Goal: Task Accomplishment & Management: Complete application form

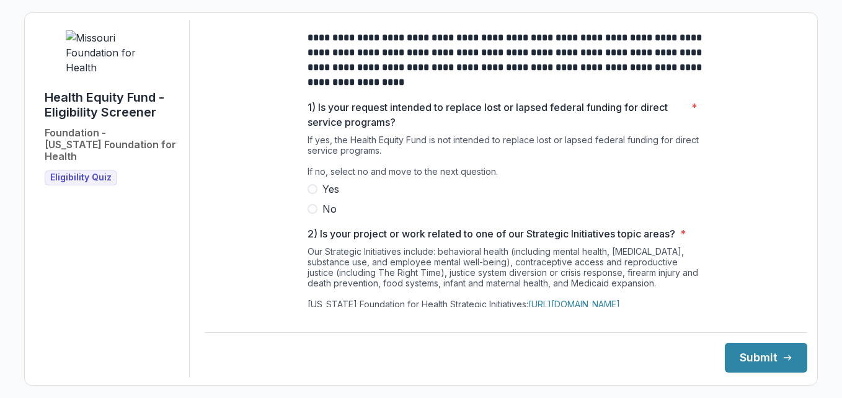
click at [312, 214] on span at bounding box center [312, 209] width 10 height 10
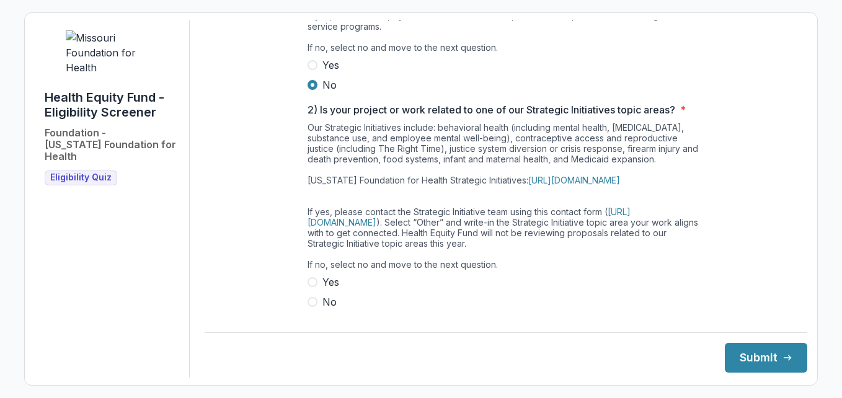
scroll to position [186, 0]
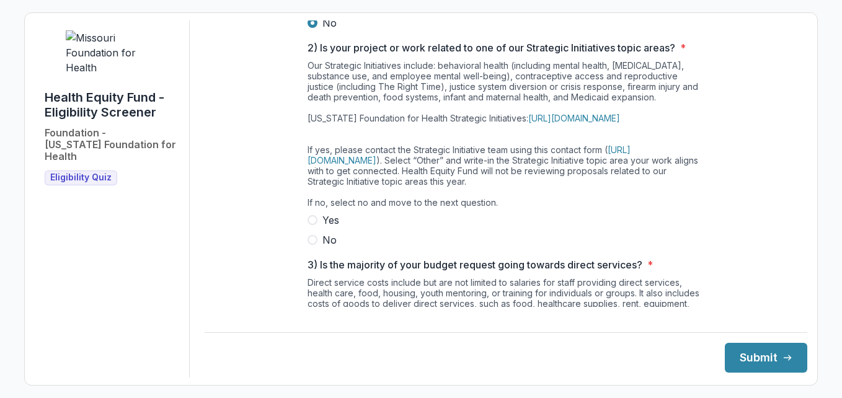
click at [325, 247] on span "No" at bounding box center [329, 239] width 14 height 15
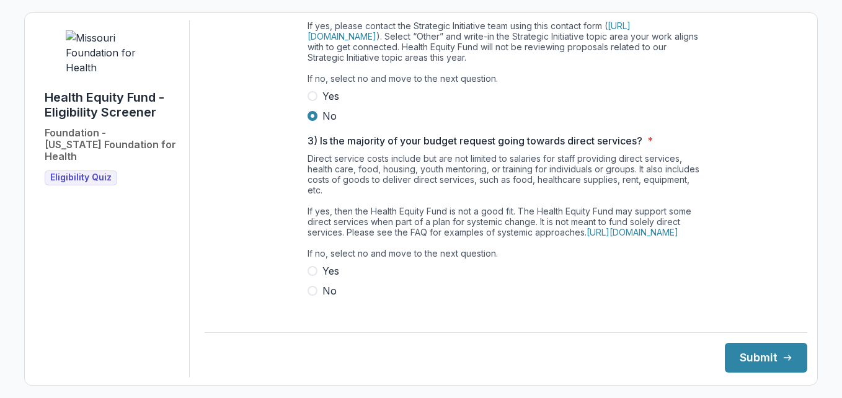
scroll to position [372, 0]
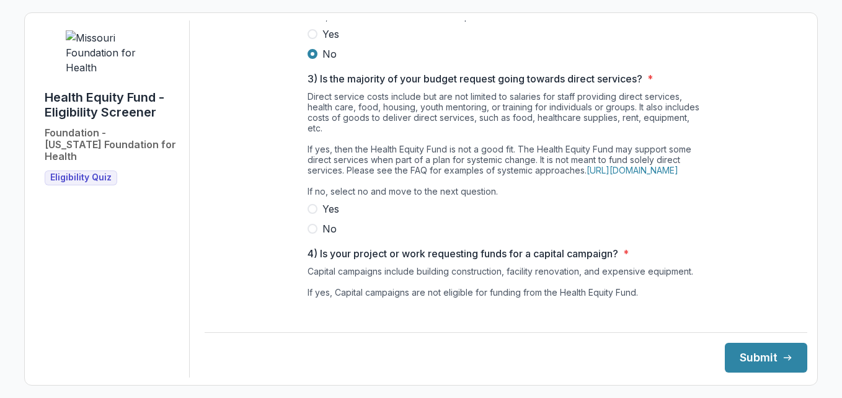
click at [312, 234] on span at bounding box center [312, 229] width 10 height 10
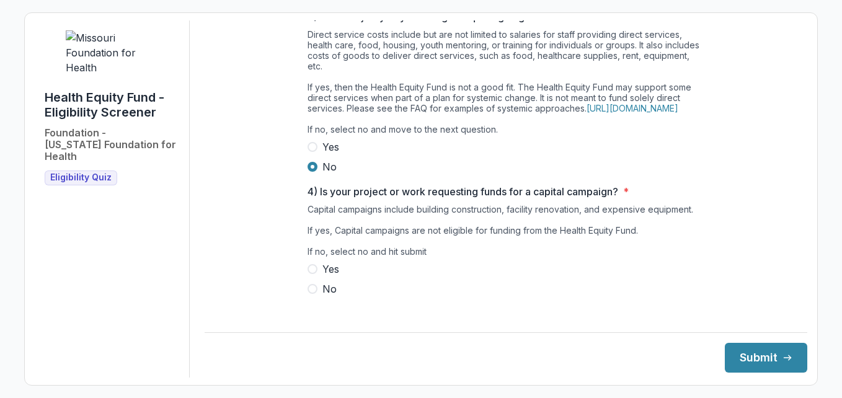
scroll to position [464, 0]
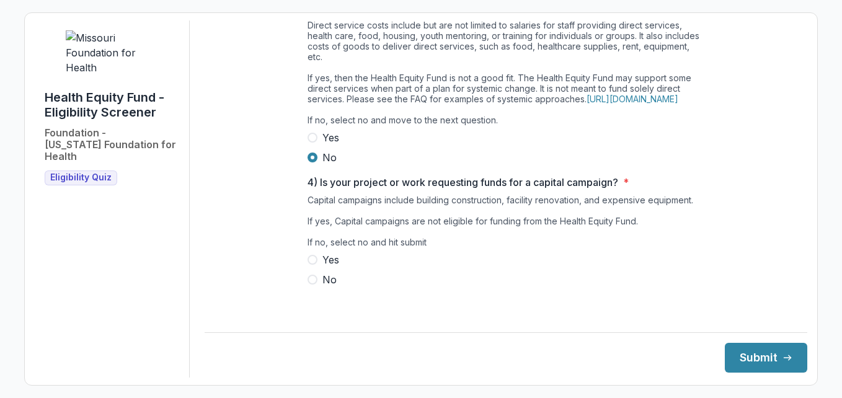
click at [322, 286] on span "No" at bounding box center [329, 279] width 14 height 15
click at [756, 356] on button "Submit" at bounding box center [766, 358] width 82 height 30
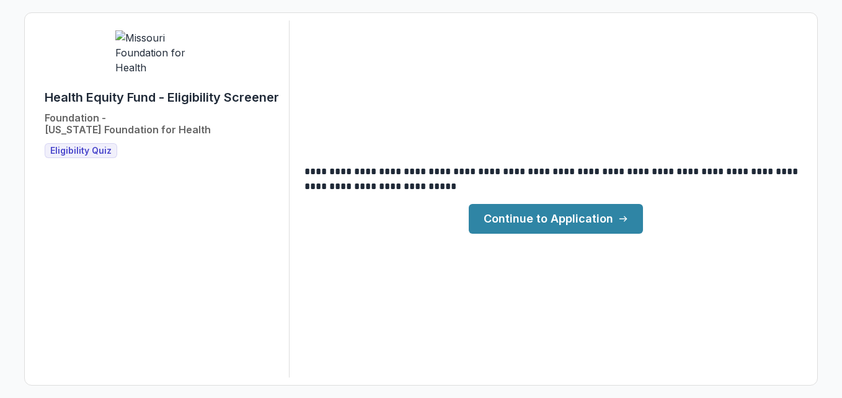
click at [534, 222] on link "Continue to Application" at bounding box center [556, 219] width 174 height 30
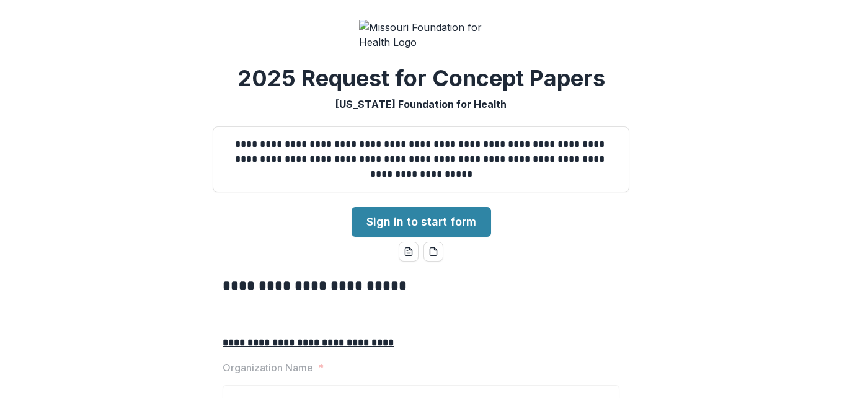
scroll to position [62, 0]
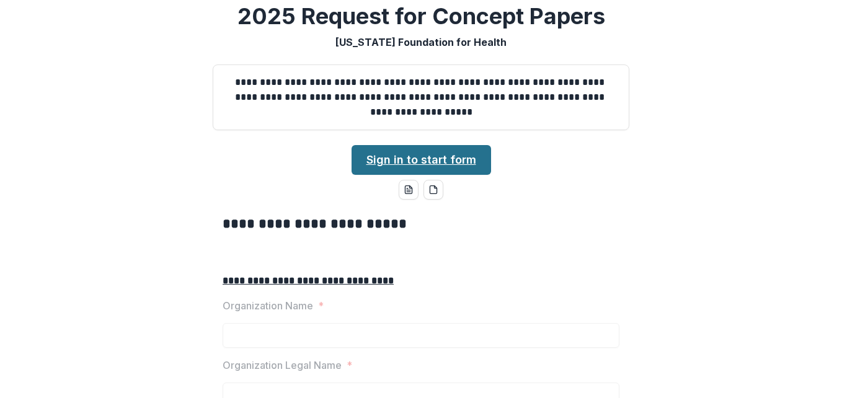
click at [412, 175] on link "Sign in to start form" at bounding box center [420, 160] width 139 height 30
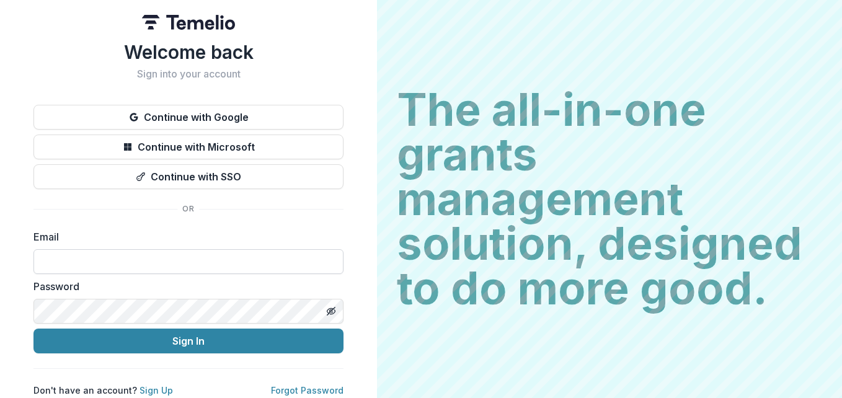
click at [168, 256] on input at bounding box center [188, 261] width 310 height 25
type input "**********"
click at [33, 328] on button "Sign In" at bounding box center [188, 340] width 310 height 25
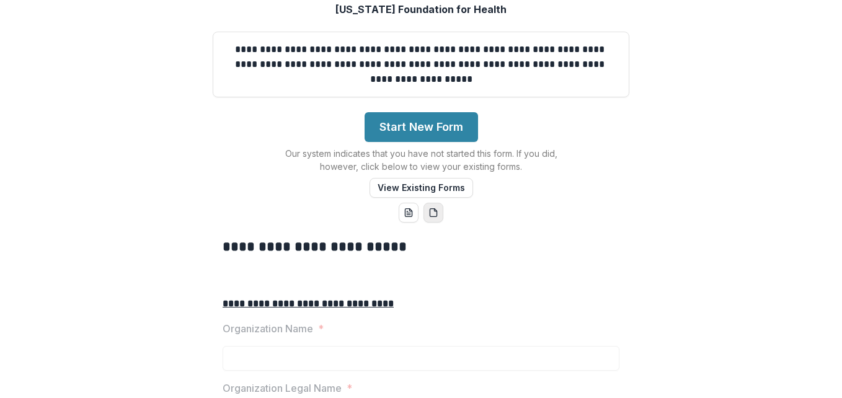
scroll to position [124, 0]
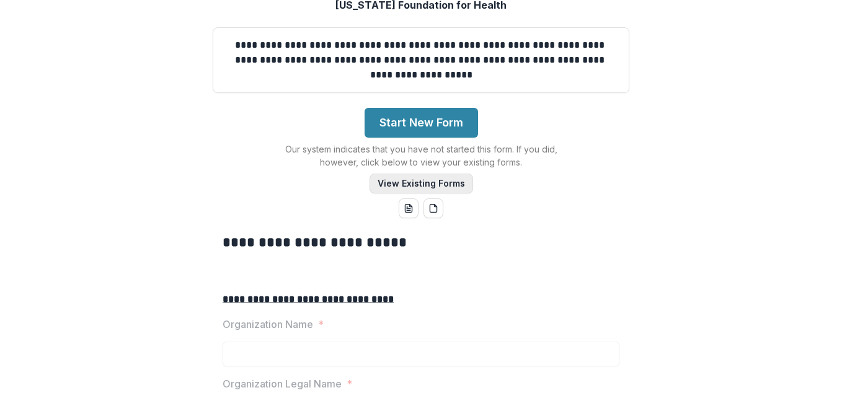
click at [428, 193] on button "View Existing Forms" at bounding box center [421, 184] width 104 height 20
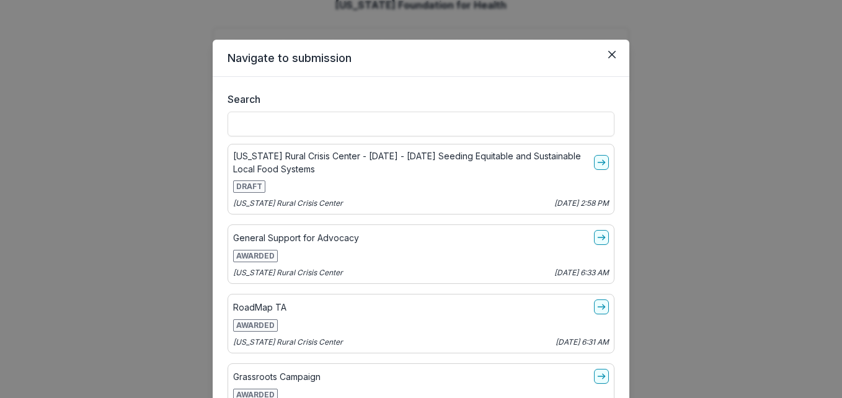
click at [112, 190] on div "Navigate to submission Search Missouri Rural Crisis Center - 2025 - 2025 Seedin…" at bounding box center [421, 199] width 842 height 398
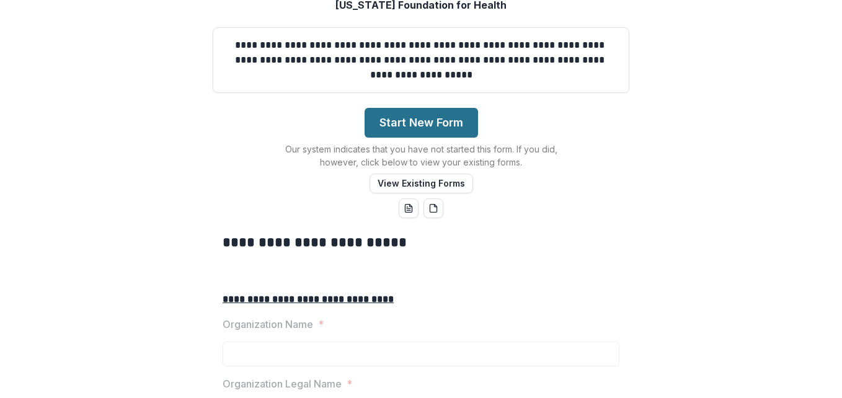
click at [415, 138] on button "Start New Form" at bounding box center [420, 123] width 113 height 30
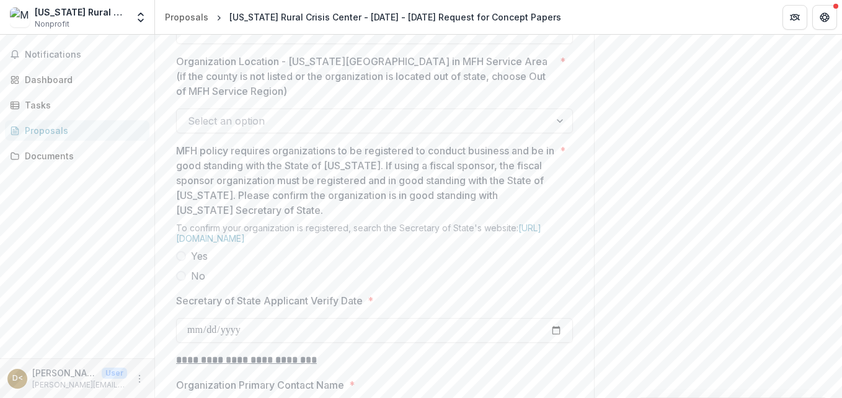
scroll to position [1054, 0]
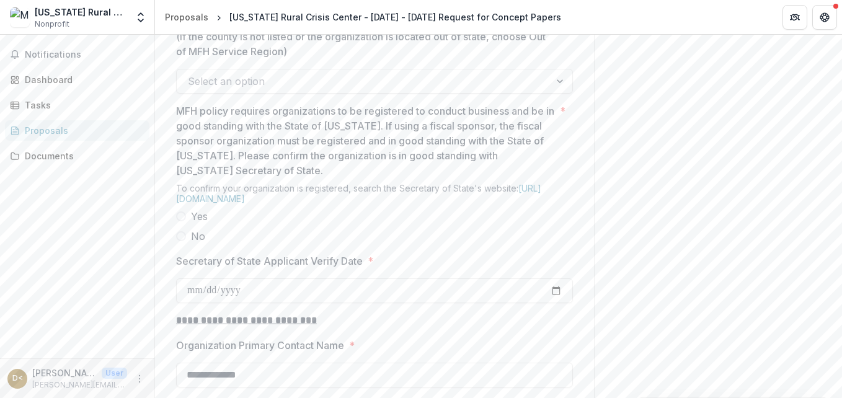
click at [264, 90] on div at bounding box center [363, 81] width 351 height 17
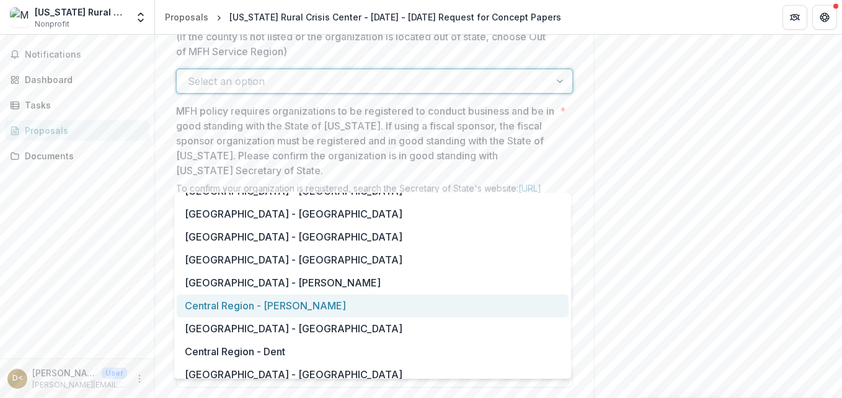
scroll to position [0, 0]
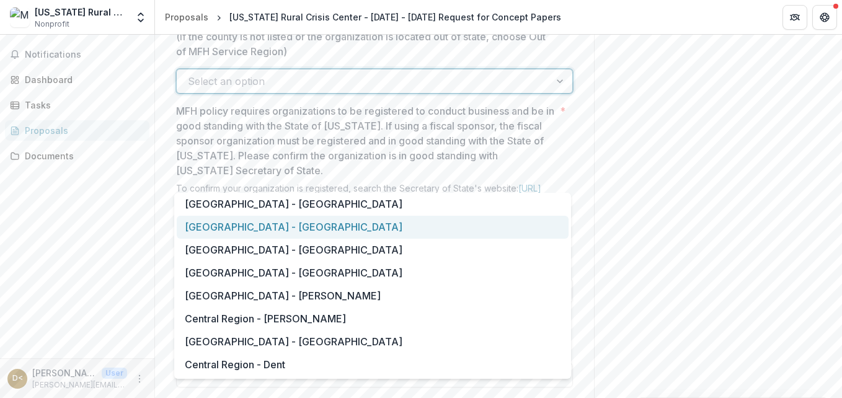
click at [225, 230] on div "[GEOGRAPHIC_DATA] - [GEOGRAPHIC_DATA]" at bounding box center [373, 227] width 392 height 23
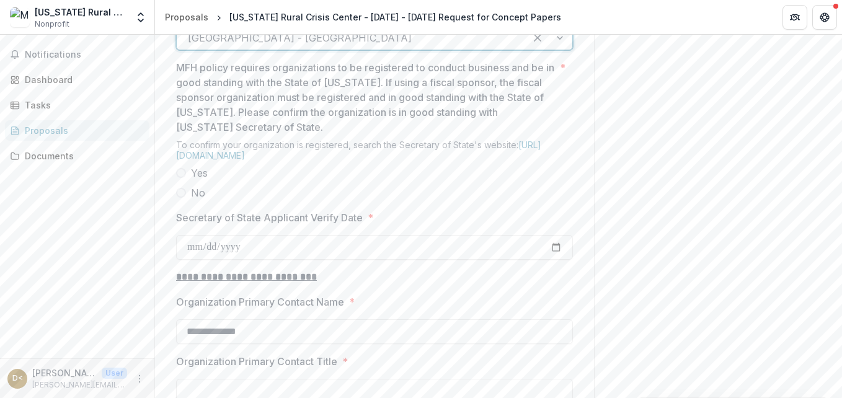
scroll to position [1116, 0]
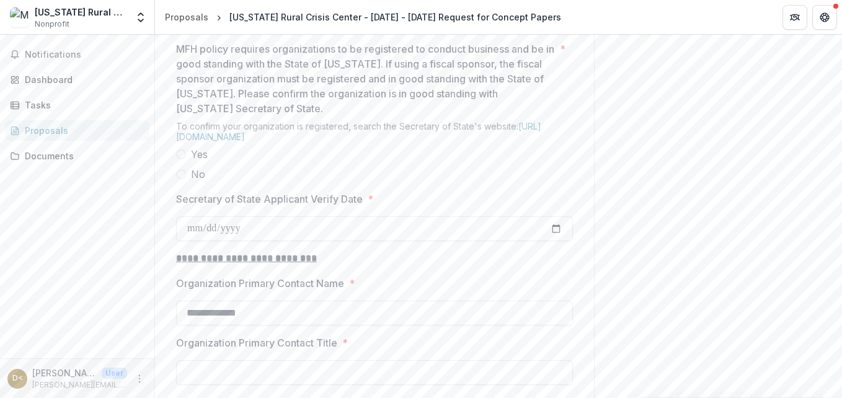
click at [182, 159] on span at bounding box center [181, 154] width 10 height 10
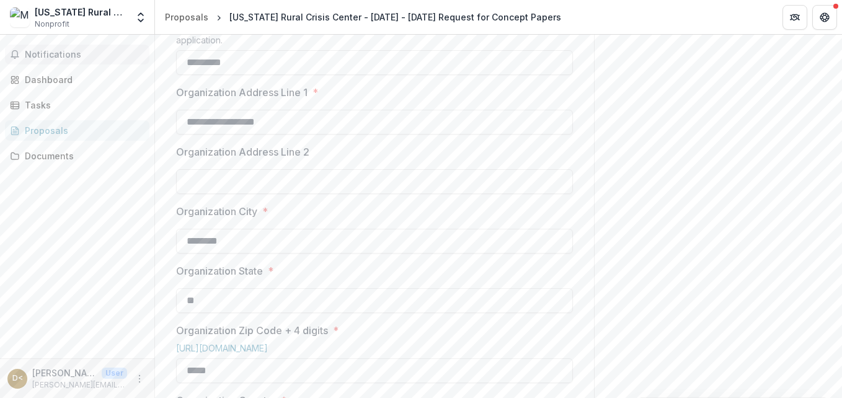
scroll to position [496, 0]
click at [53, 79] on div "Dashboard" at bounding box center [82, 79] width 115 height 13
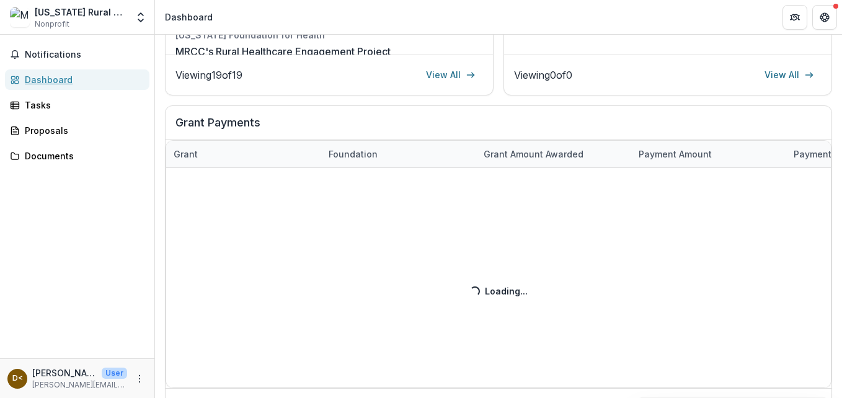
scroll to position [463, 0]
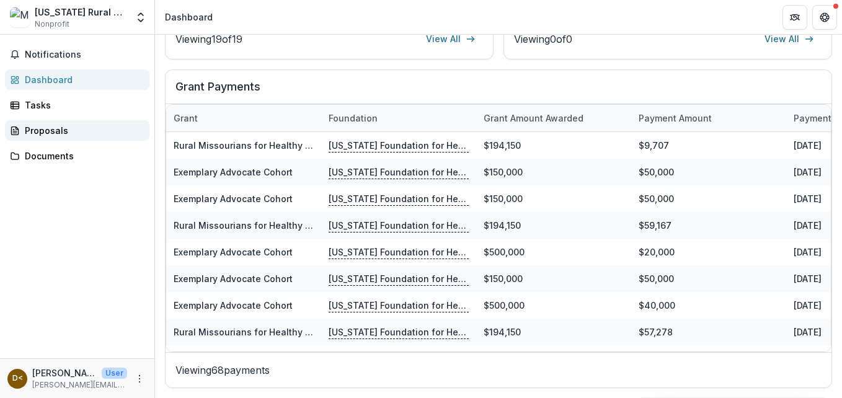
click at [48, 130] on div "Proposals" at bounding box center [82, 130] width 115 height 13
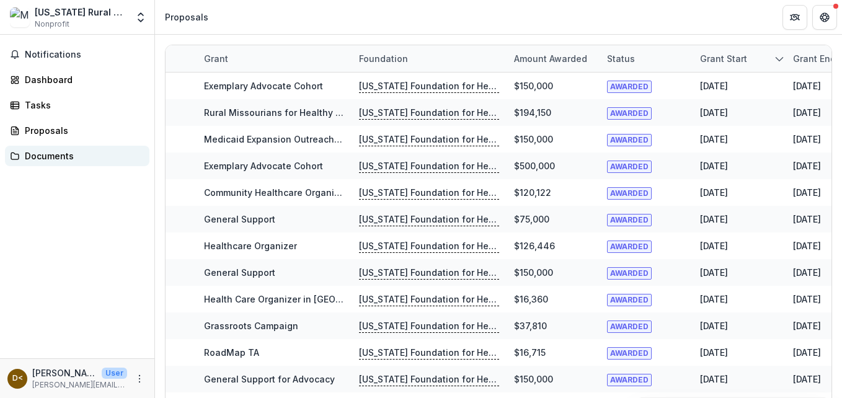
click at [61, 156] on div "Documents" at bounding box center [82, 155] width 115 height 13
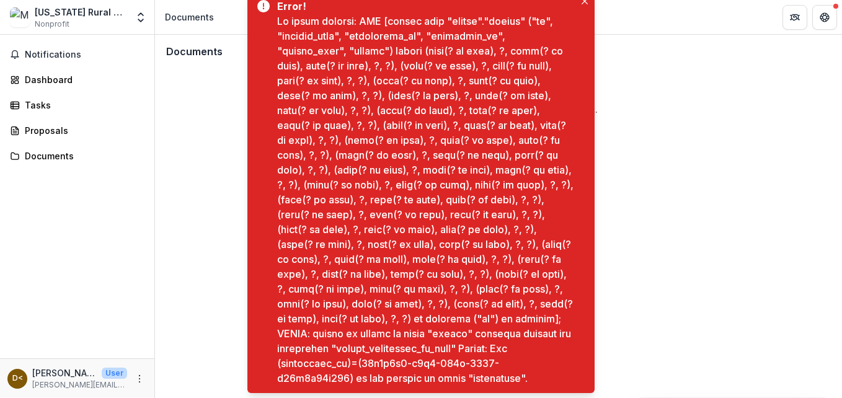
click at [59, 12] on div "[US_STATE] Rural Crisis Center" at bounding box center [81, 12] width 92 height 13
click at [104, 15] on div "[US_STATE] Rural Crisis Center" at bounding box center [81, 12] width 92 height 13
click at [43, 59] on span "Notifications" at bounding box center [85, 55] width 120 height 11
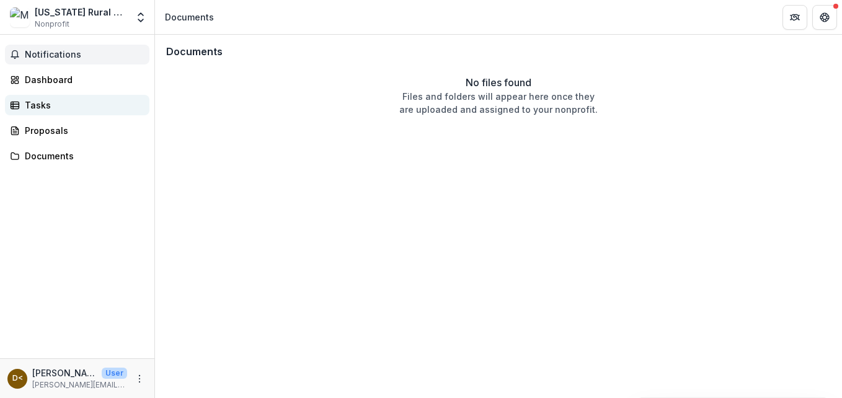
click at [35, 105] on div "Tasks" at bounding box center [82, 105] width 115 height 13
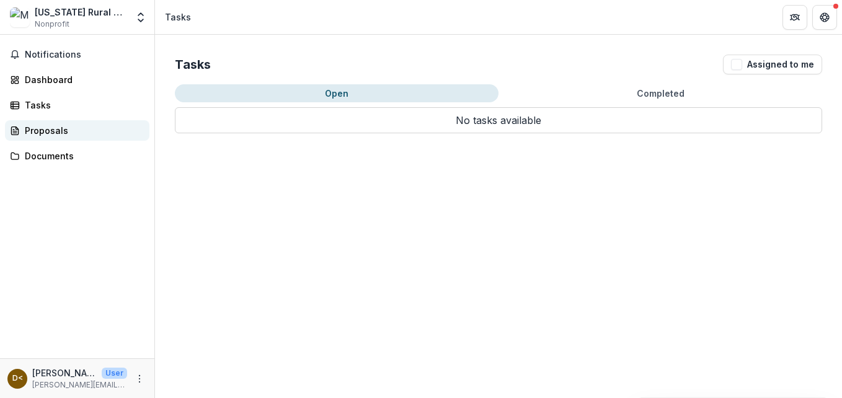
click at [40, 133] on div "Proposals" at bounding box center [82, 130] width 115 height 13
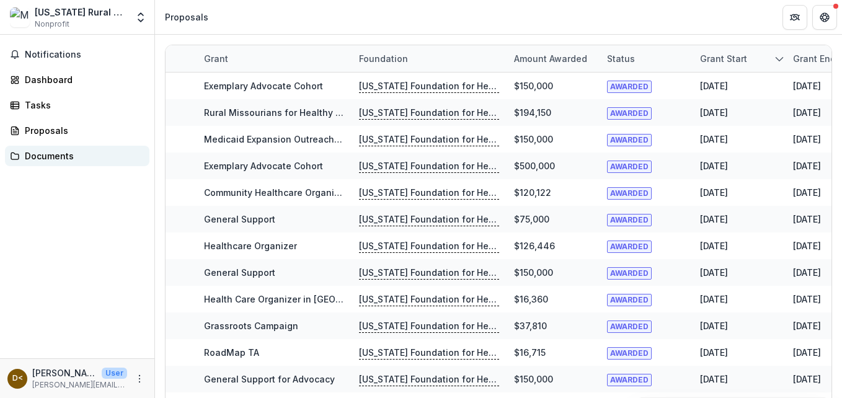
click at [41, 157] on div "Documents" at bounding box center [82, 155] width 115 height 13
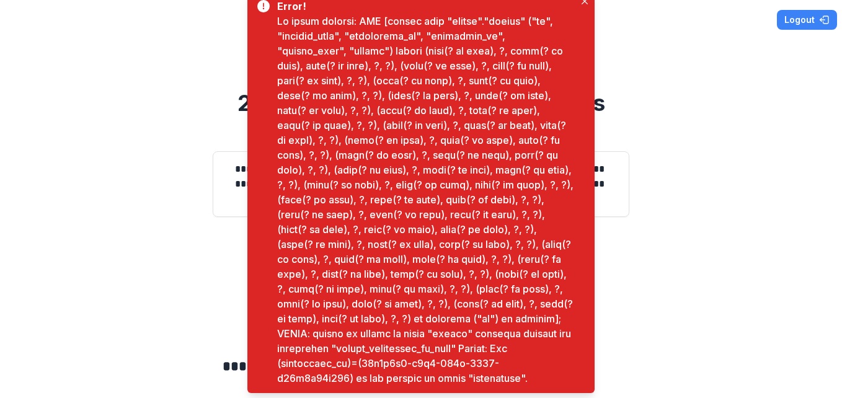
click at [739, 222] on div "**********" at bounding box center [421, 199] width 842 height 398
click at [158, 28] on div "**********" at bounding box center [421, 199] width 842 height 398
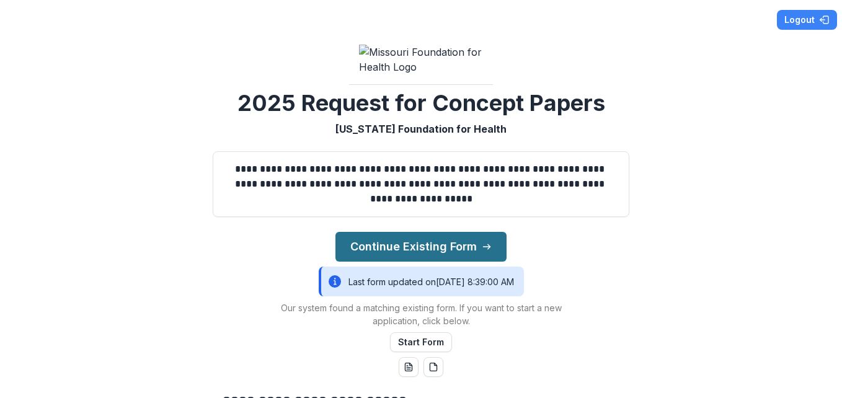
click at [441, 262] on button "Continue Existing Form" at bounding box center [420, 247] width 171 height 30
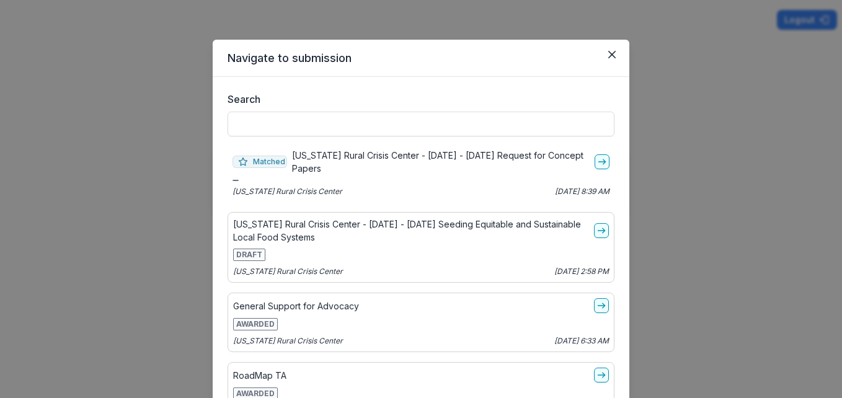
click at [402, 223] on p "[US_STATE] Rural Crisis Center - [DATE] - [DATE] Seeding Equitable and Sustaina…" at bounding box center [411, 231] width 356 height 26
click at [596, 234] on icon "go-to" at bounding box center [601, 231] width 10 height 10
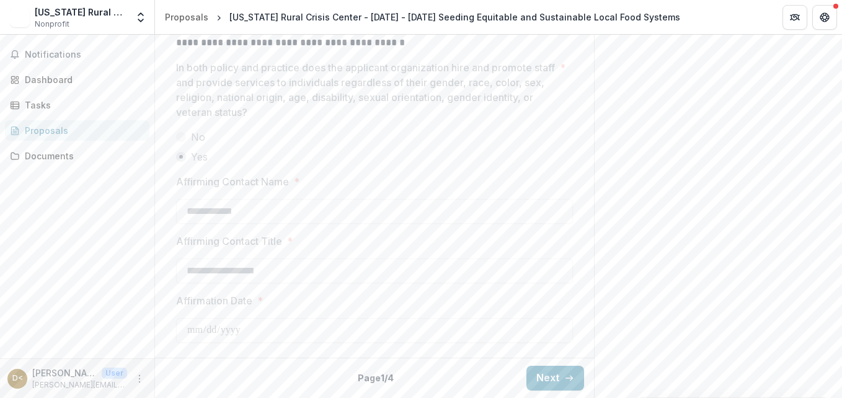
scroll to position [2283, 0]
click at [567, 376] on icon "button" at bounding box center [569, 378] width 10 height 10
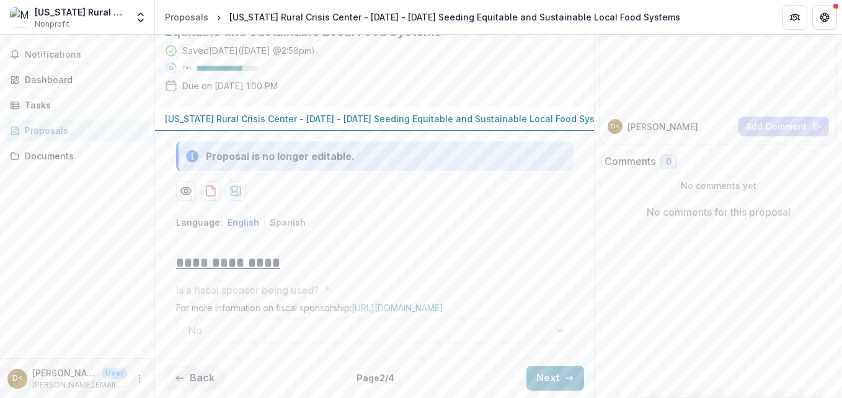
scroll to position [226, 0]
click at [542, 378] on button "Next" at bounding box center [555, 378] width 58 height 25
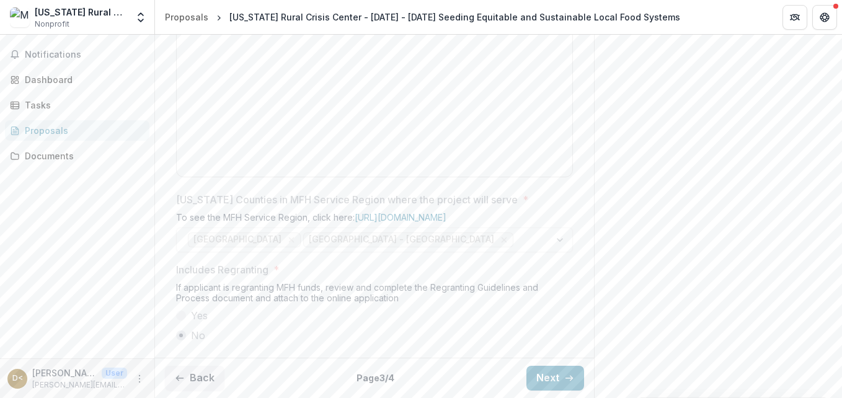
scroll to position [796, 0]
click at [558, 366] on button "Next" at bounding box center [555, 378] width 58 height 25
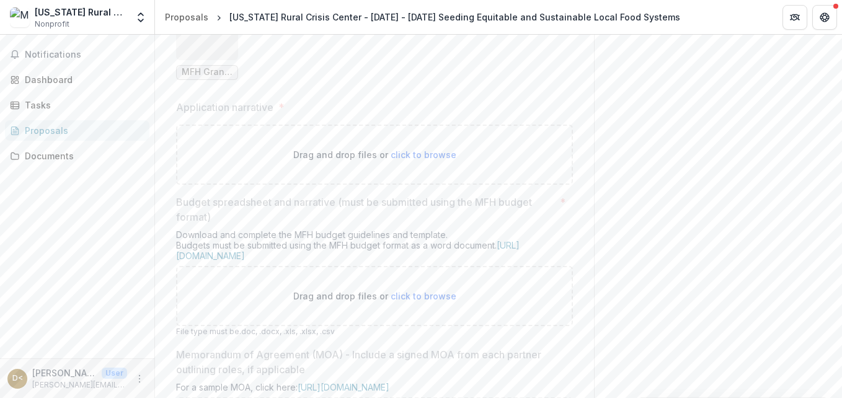
scroll to position [425, 0]
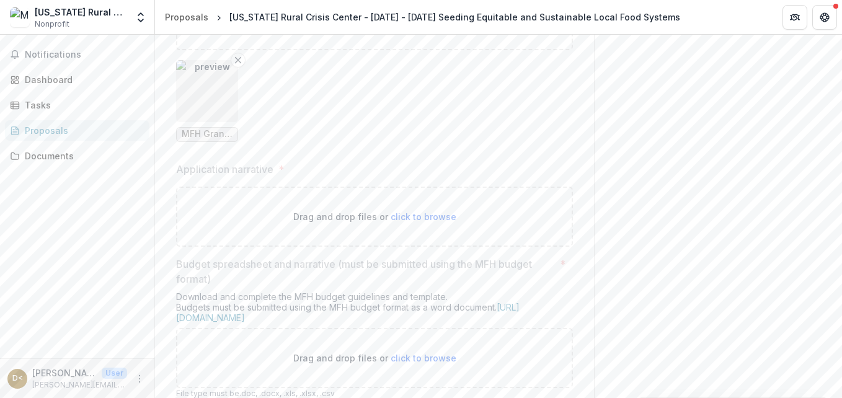
click at [201, 122] on img "button" at bounding box center [207, 91] width 62 height 62
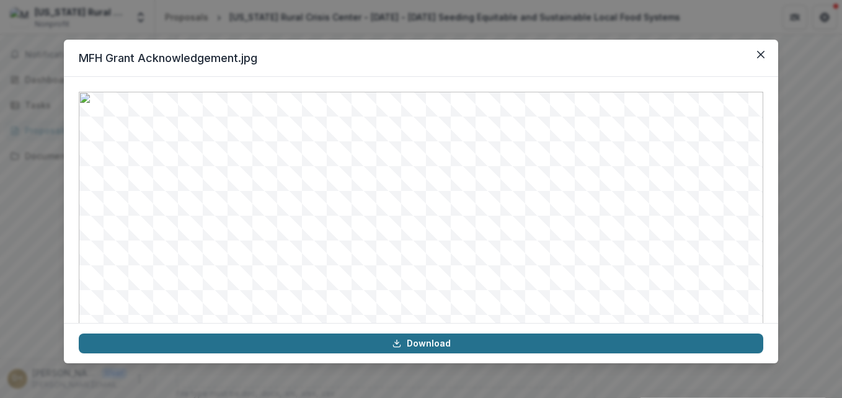
click at [483, 339] on link "Download" at bounding box center [421, 343] width 684 height 20
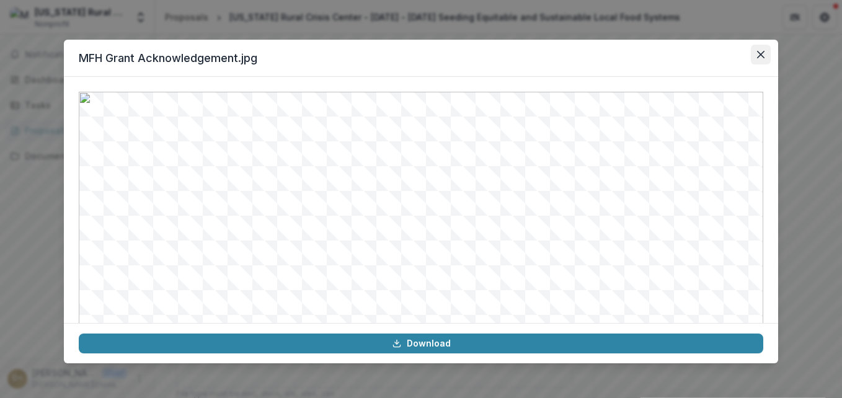
click at [763, 50] on button "Close" at bounding box center [761, 55] width 20 height 20
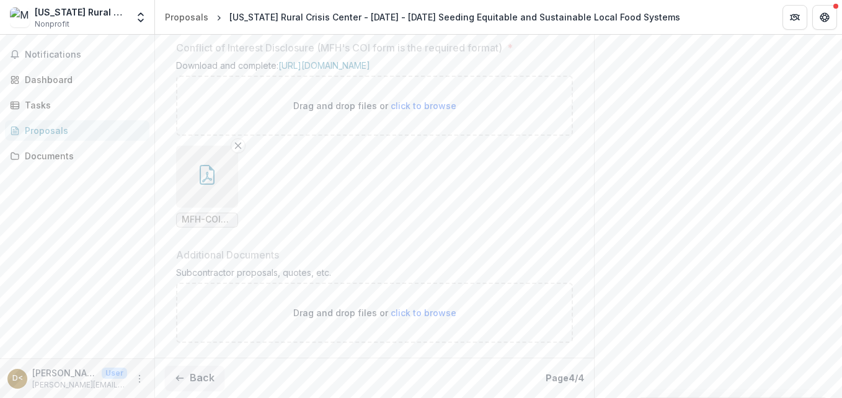
scroll to position [1664, 0]
click at [218, 208] on button "button" at bounding box center [207, 177] width 62 height 62
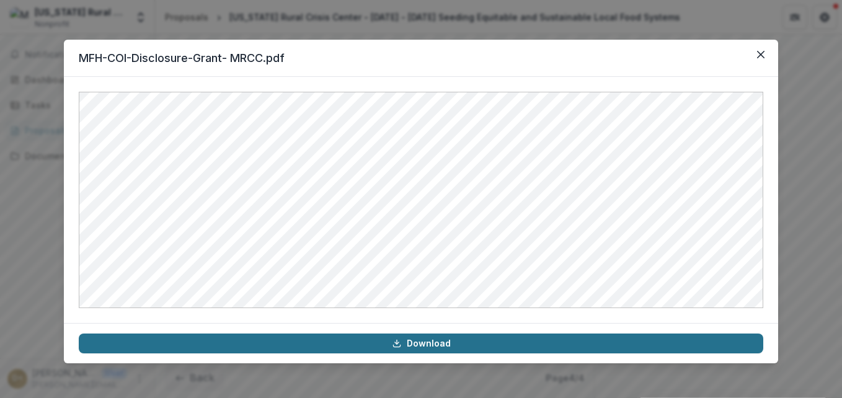
click at [410, 345] on link "Download" at bounding box center [421, 343] width 684 height 20
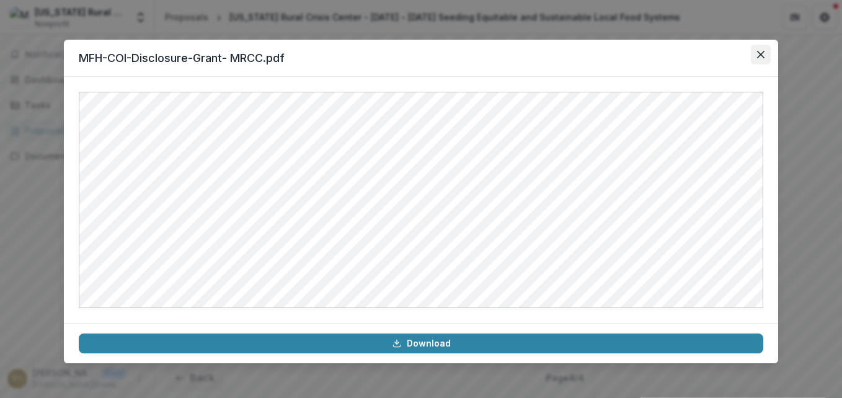
click at [770, 54] on button "Close" at bounding box center [761, 55] width 20 height 20
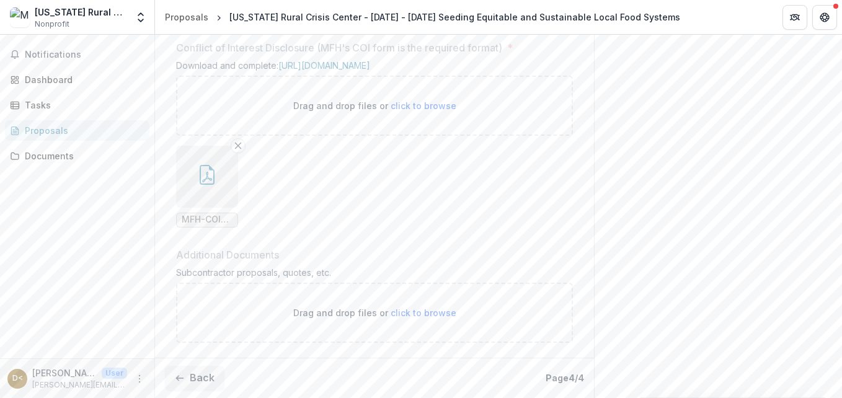
scroll to position [1709, 0]
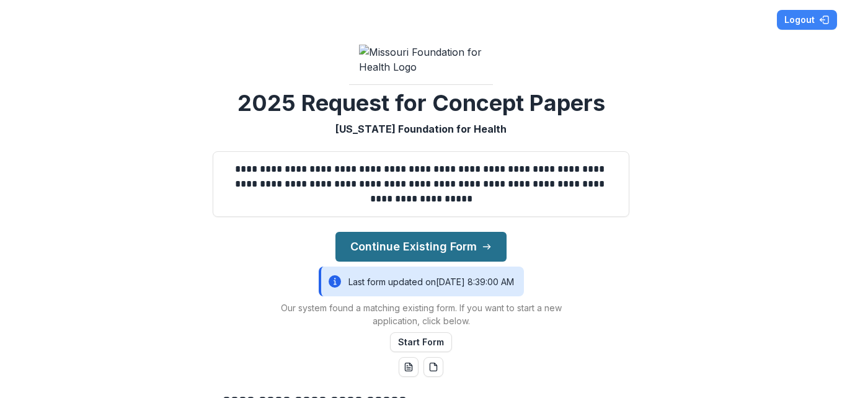
click at [407, 262] on button "Continue Existing Form" at bounding box center [420, 247] width 171 height 30
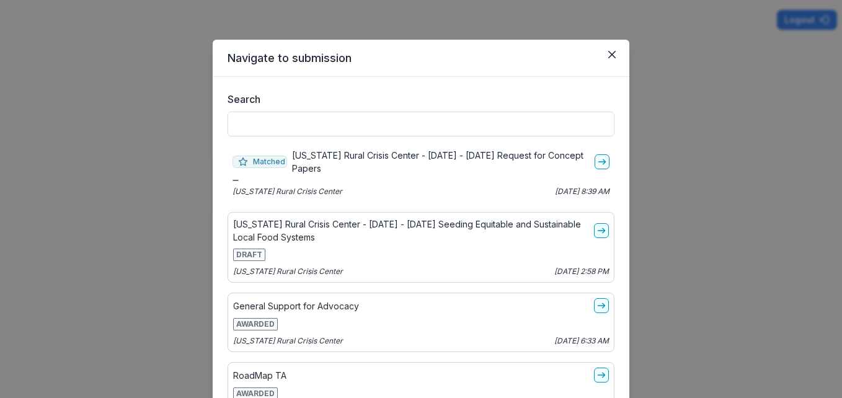
drag, startPoint x: 605, startPoint y: 164, endPoint x: 596, endPoint y: 161, distance: 9.2
click at [602, 162] on div "Matched [US_STATE] Rural Crisis Center - [DATE] - [DATE] Request for Concept Pa…" at bounding box center [420, 173] width 387 height 58
click at [597, 161] on icon "go-to" at bounding box center [602, 162] width 10 height 10
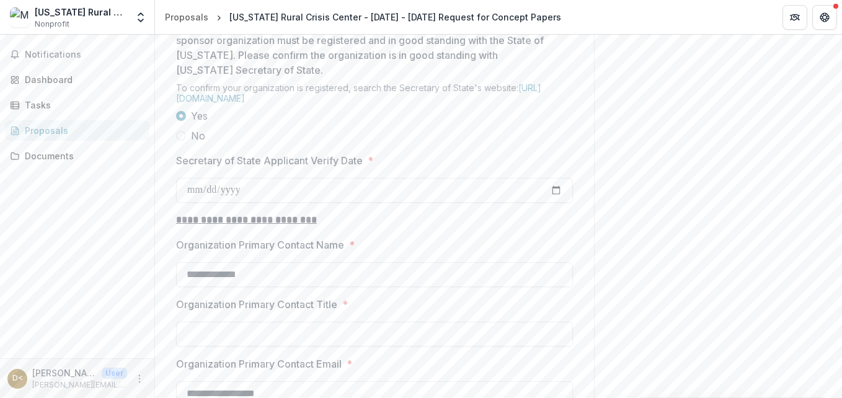
scroll to position [1178, 0]
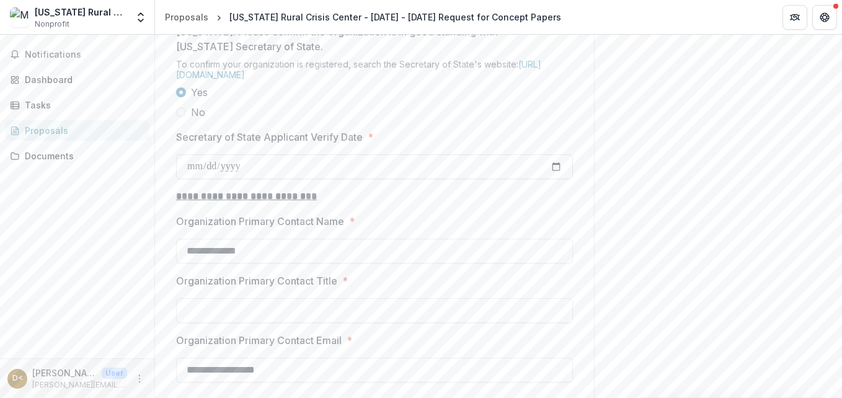
click at [198, 179] on input "Secretary of State Applicant Verify Date *" at bounding box center [374, 166] width 397 height 25
type input "**********"
click at [450, 229] on label "Organization Primary Contact Name *" at bounding box center [370, 221] width 389 height 15
click at [450, 263] on input "**********" at bounding box center [374, 251] width 397 height 25
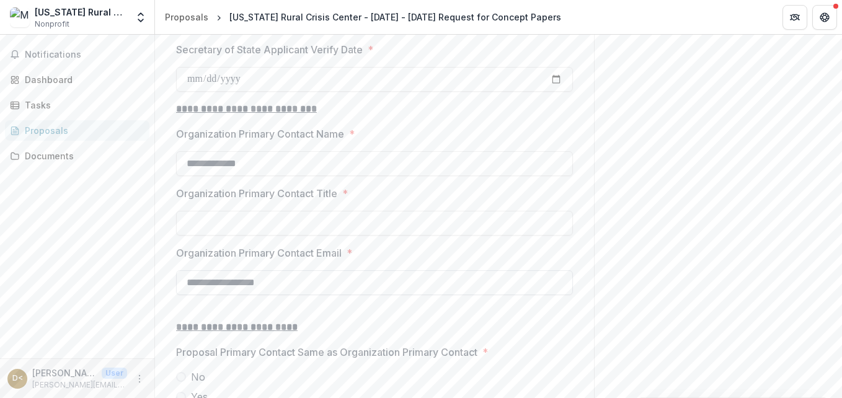
scroll to position [1364, 0]
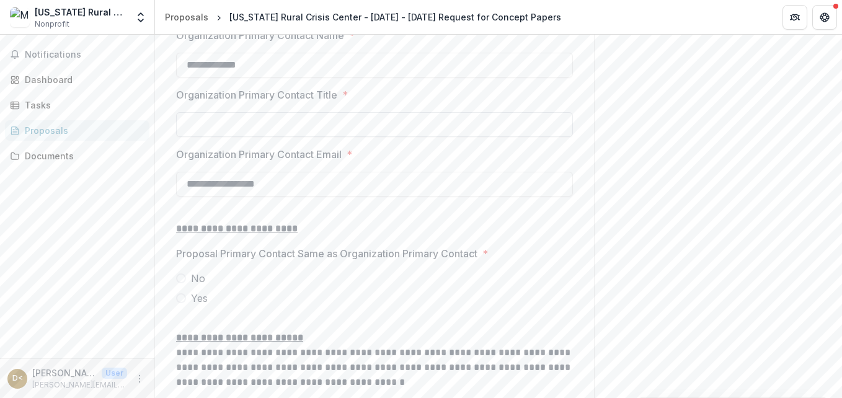
click at [258, 137] on input "Organization Primary Contact Title *" at bounding box center [374, 124] width 397 height 25
type input "**********"
click at [310, 221] on p at bounding box center [374, 213] width 397 height 15
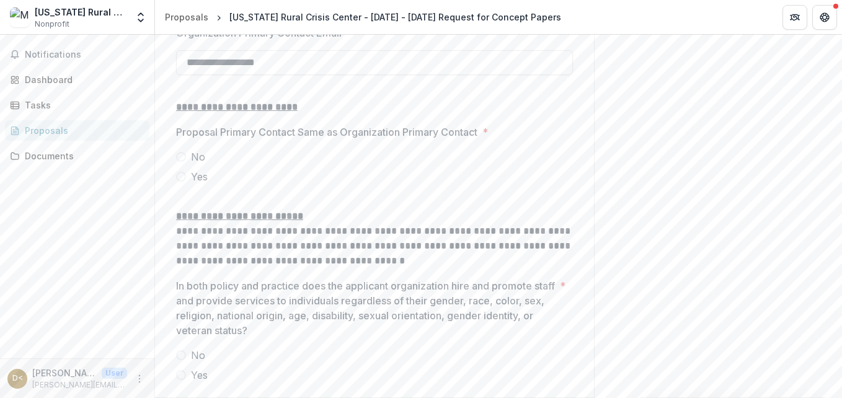
scroll to position [1488, 0]
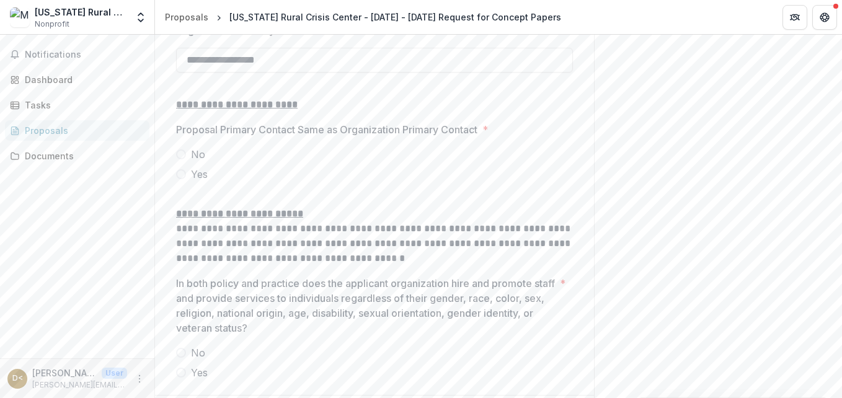
click at [177, 159] on span at bounding box center [181, 154] width 10 height 10
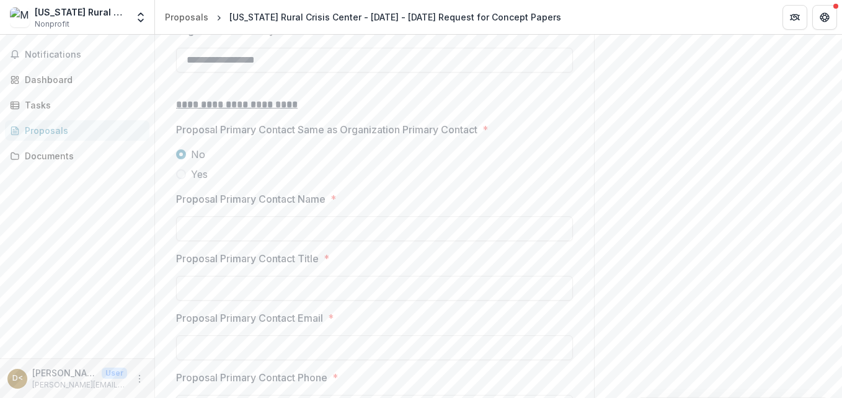
click at [180, 179] on span at bounding box center [181, 174] width 10 height 10
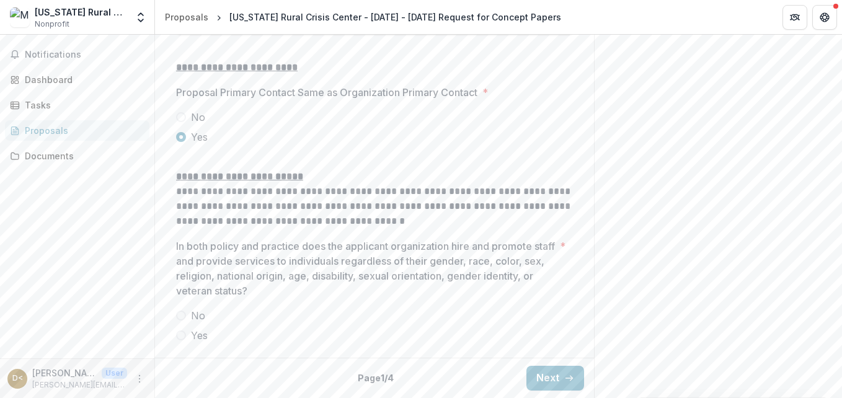
scroll to position [1619, 0]
click at [180, 328] on label "Yes" at bounding box center [374, 335] width 397 height 15
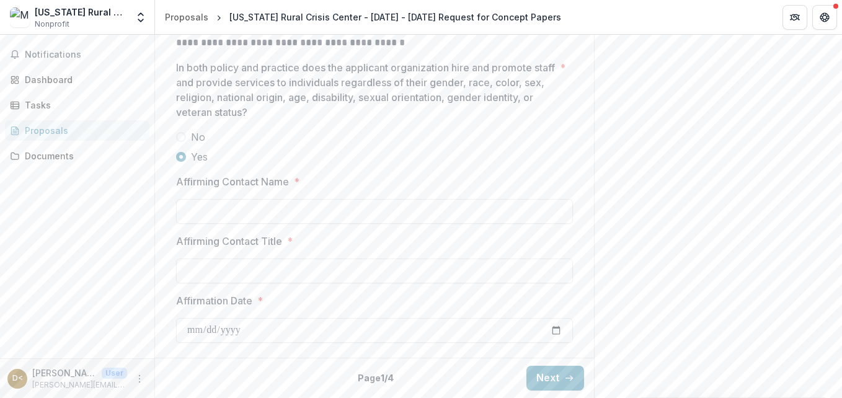
scroll to position [1743, 0]
click at [201, 224] on input "Affirming Contact Name *" at bounding box center [374, 211] width 397 height 25
type input "**********"
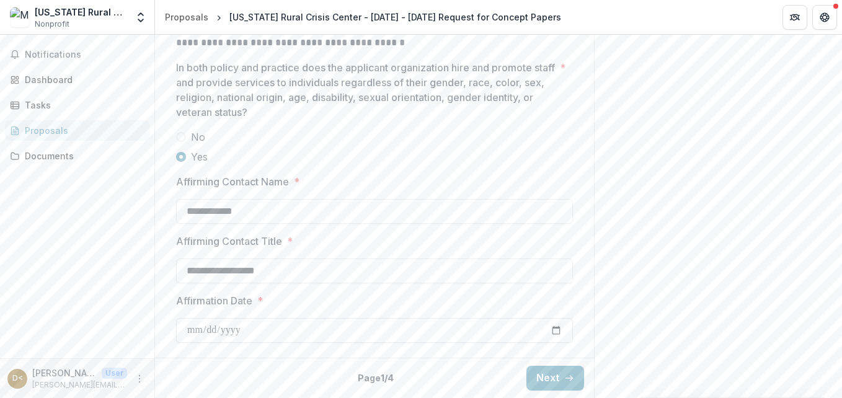
click at [183, 327] on input "Affirmation Date *" at bounding box center [374, 330] width 397 height 25
type input "**********"
click at [552, 372] on button "Next" at bounding box center [555, 378] width 58 height 25
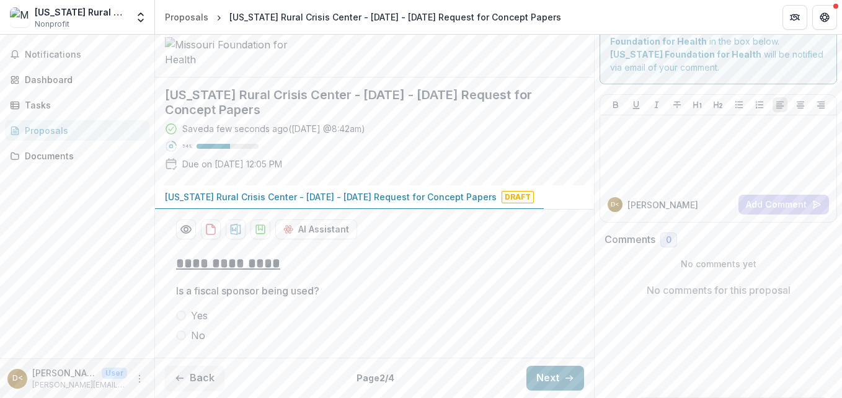
scroll to position [128, 0]
click at [176, 335] on span at bounding box center [181, 335] width 10 height 10
click at [550, 374] on button "Next" at bounding box center [555, 378] width 58 height 25
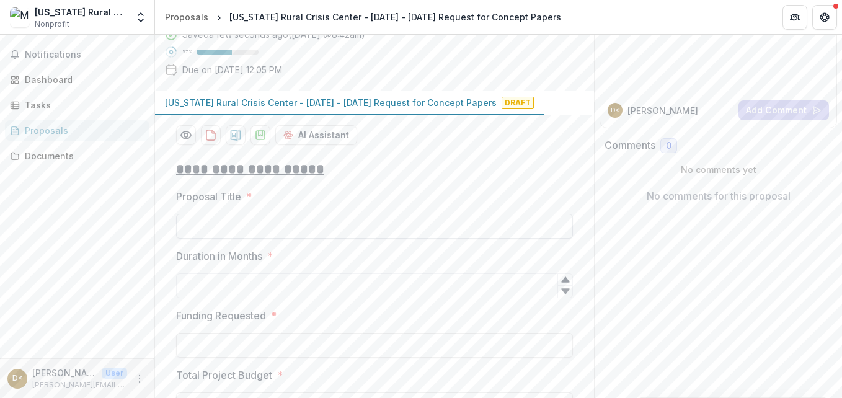
click at [209, 239] on input "Proposal Title *" at bounding box center [374, 226] width 397 height 25
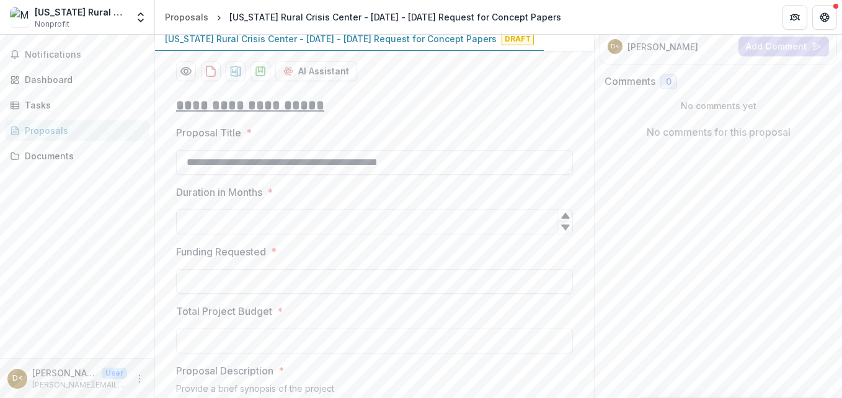
scroll to position [252, 0]
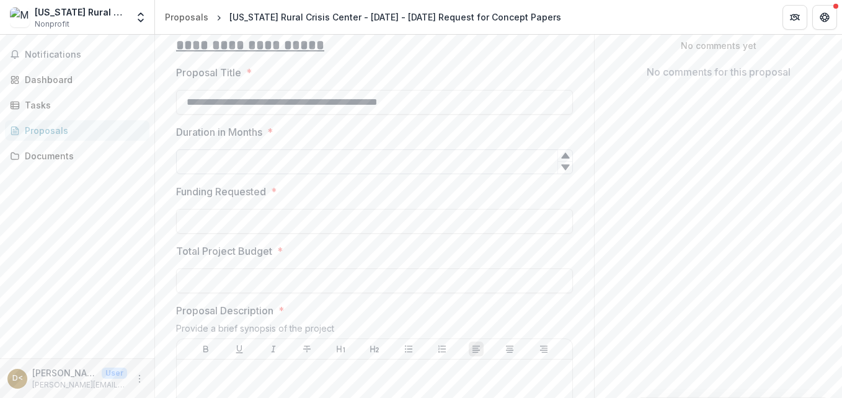
type input "**********"
click at [193, 174] on input "Duration in Months *" at bounding box center [374, 161] width 397 height 25
type input "**"
click at [252, 234] on input "Funding Requested *" at bounding box center [374, 221] width 397 height 25
type input "**"
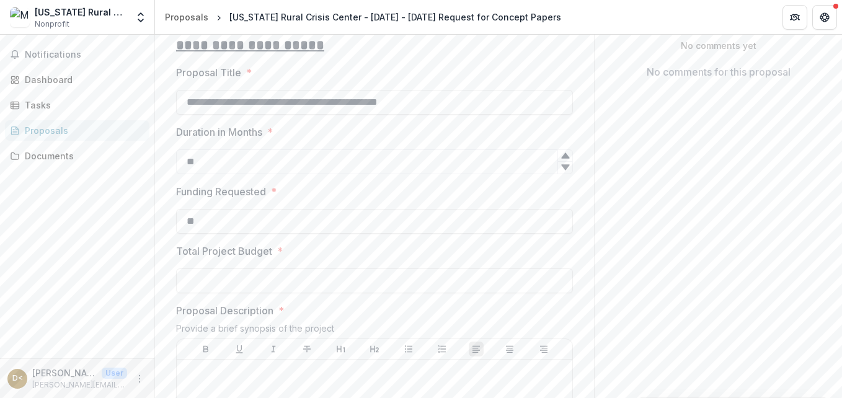
click at [224, 293] on input "Total Project Budget *" at bounding box center [374, 280] width 397 height 25
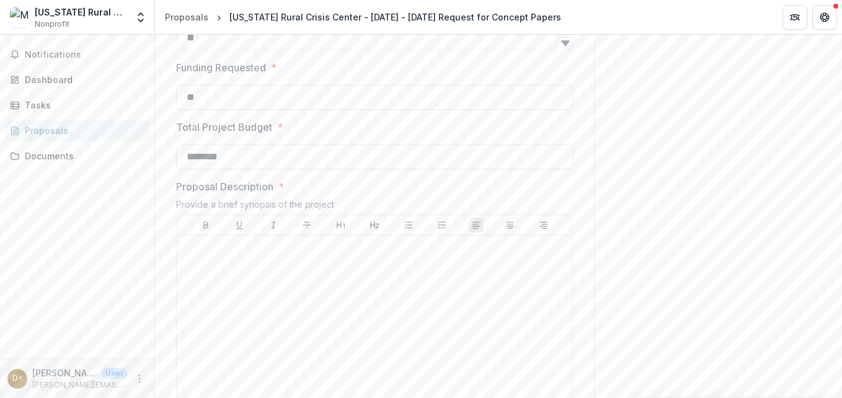
scroll to position [438, 0]
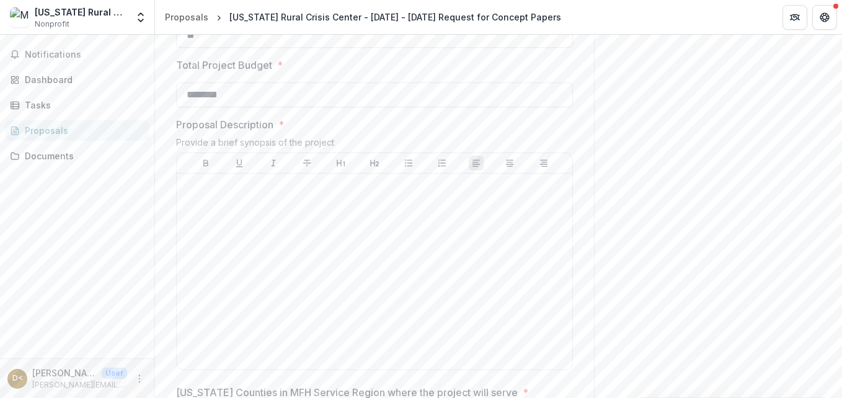
type input "********"
click at [206, 312] on div at bounding box center [375, 272] width 386 height 186
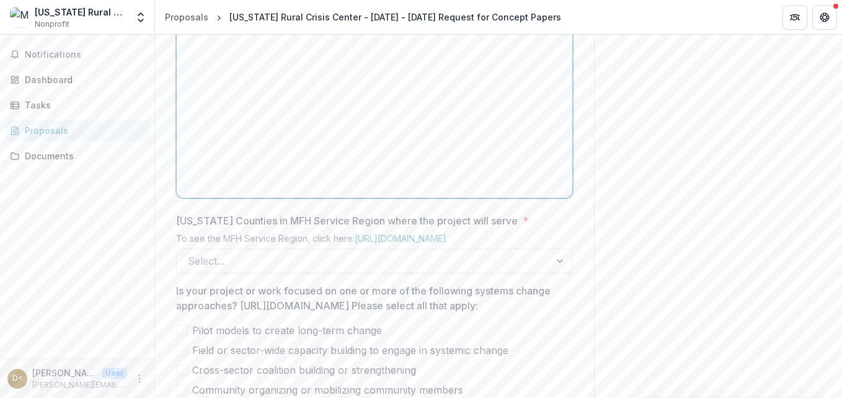
scroll to position [624, 0]
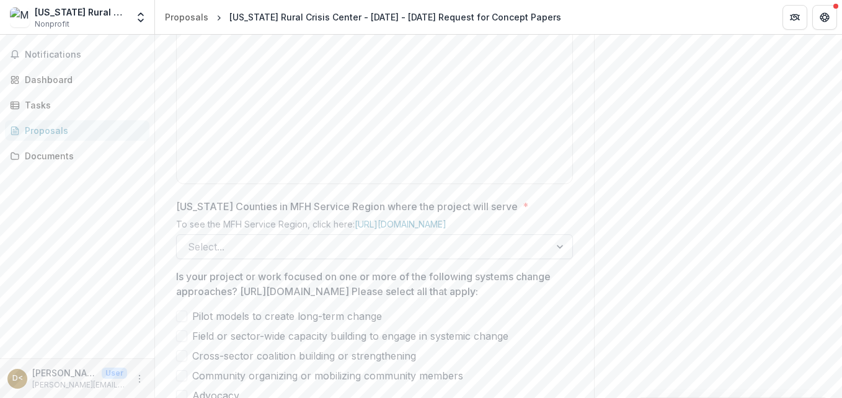
click at [242, 259] on div "Select..." at bounding box center [374, 246] width 397 height 25
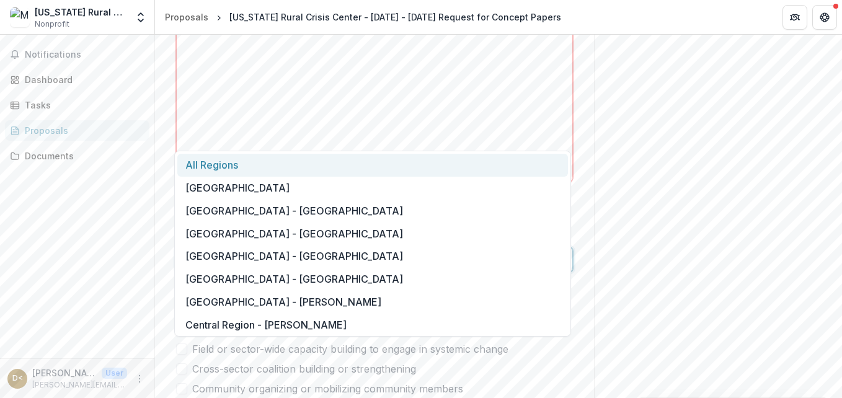
click at [227, 170] on div "All Regions" at bounding box center [372, 165] width 390 height 23
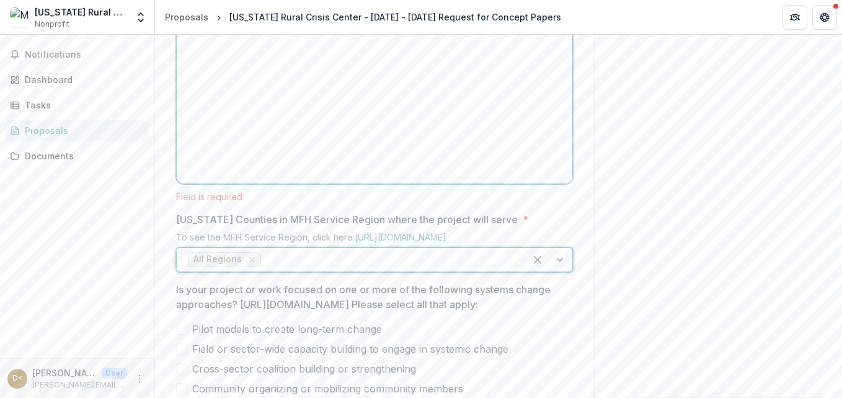
click at [227, 170] on div at bounding box center [375, 86] width 386 height 186
click at [290, 47] on p "**********" at bounding box center [375, 20] width 386 height 55
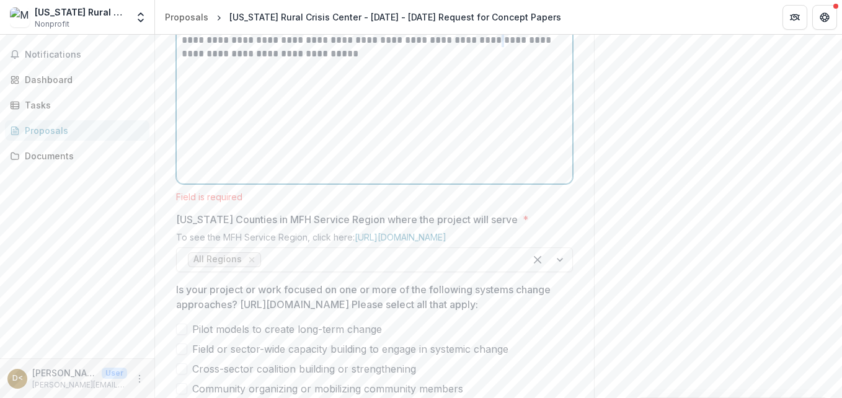
click at [452, 61] on p "**********" at bounding box center [375, 27] width 386 height 68
click at [664, 294] on div "Send comments or questions to [US_STATE] Foundation for Health in the box below…" at bounding box center [718, 115] width 248 height 1409
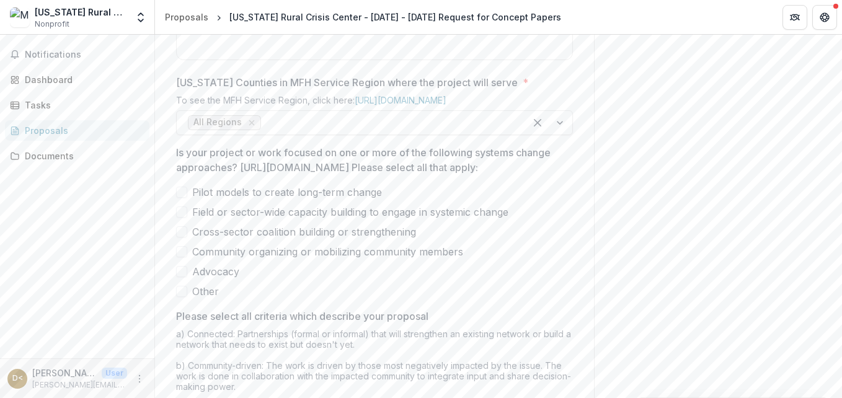
scroll to position [809, 0]
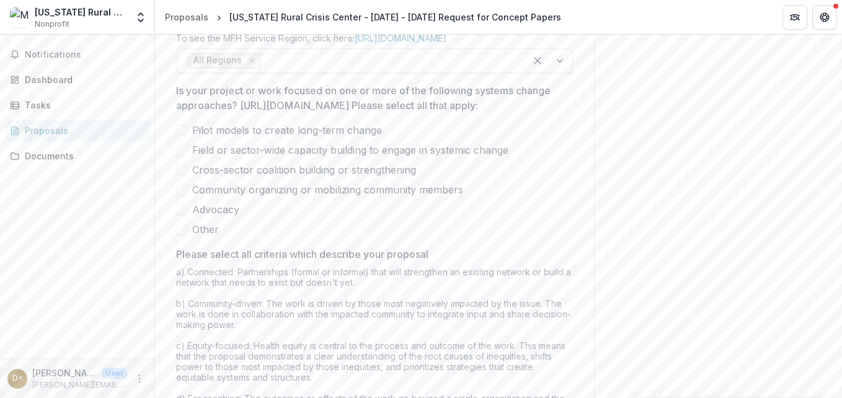
click at [176, 195] on span at bounding box center [181, 189] width 11 height 11
click at [180, 215] on span at bounding box center [181, 209] width 11 height 11
click at [176, 175] on span at bounding box center [181, 169] width 11 height 11
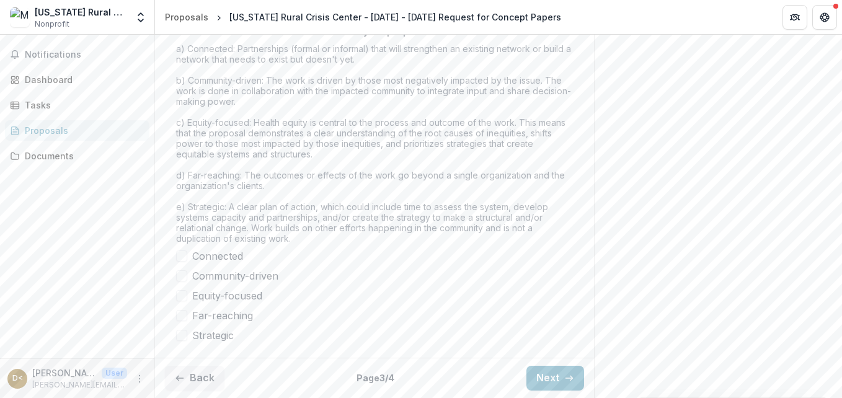
scroll to position [1142, 0]
click at [177, 269] on label "Community-driven" at bounding box center [374, 275] width 397 height 15
click at [176, 295] on span at bounding box center [181, 295] width 11 height 11
click at [178, 316] on span at bounding box center [181, 315] width 11 height 11
click at [177, 253] on span at bounding box center [181, 255] width 11 height 11
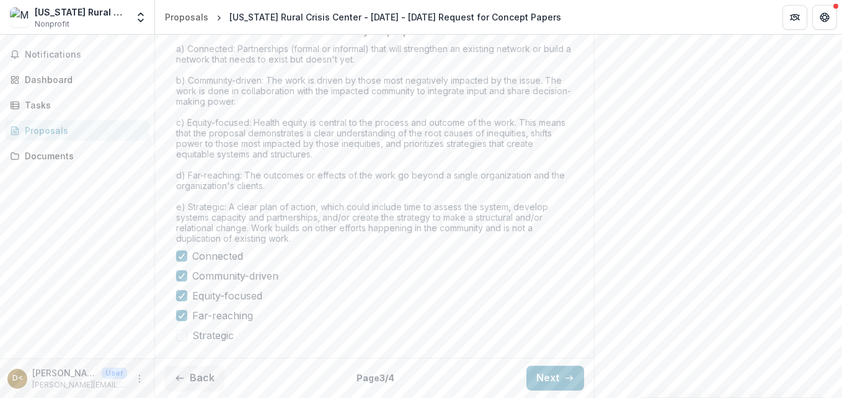
click at [180, 340] on span at bounding box center [181, 335] width 11 height 11
click at [562, 368] on button "Next" at bounding box center [555, 378] width 58 height 25
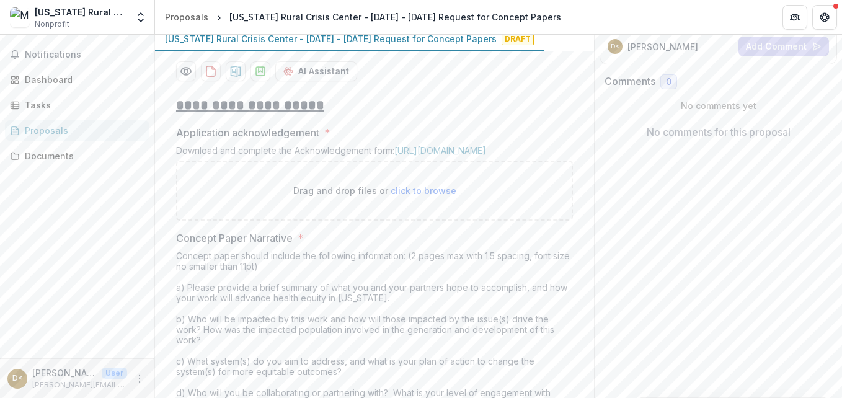
scroll to position [211, 0]
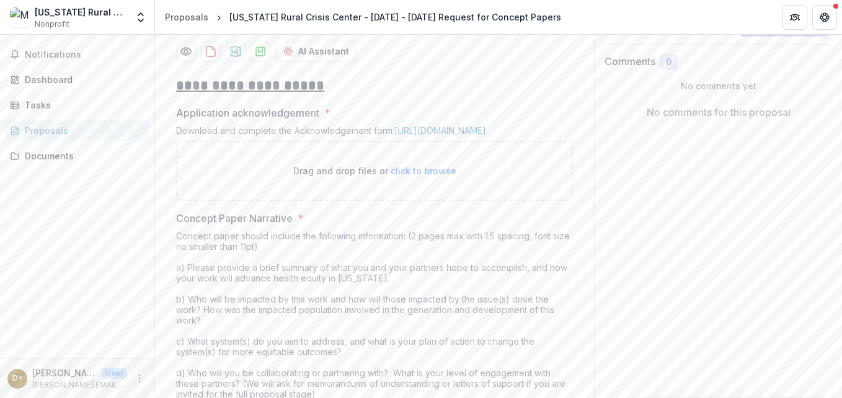
click at [413, 176] on span "click to browse" at bounding box center [423, 170] width 66 height 11
type input "**********"
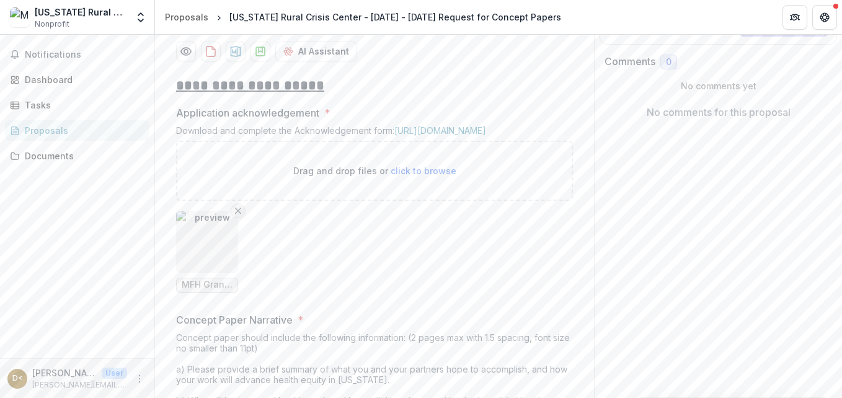
click at [239, 213] on line "Remove File" at bounding box center [239, 211] width 6 height 6
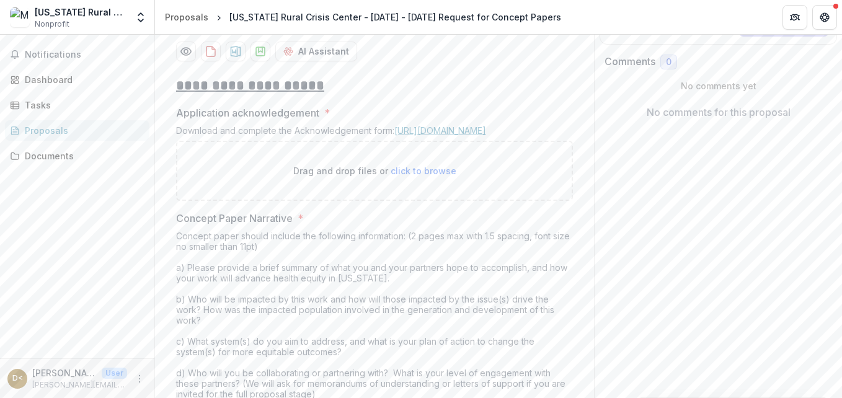
click at [442, 136] on link "[URL][DOMAIN_NAME]" at bounding box center [440, 130] width 92 height 11
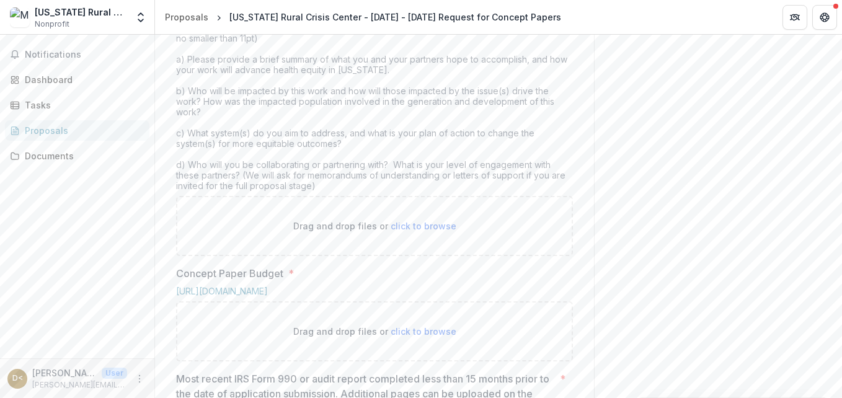
scroll to position [459, 0]
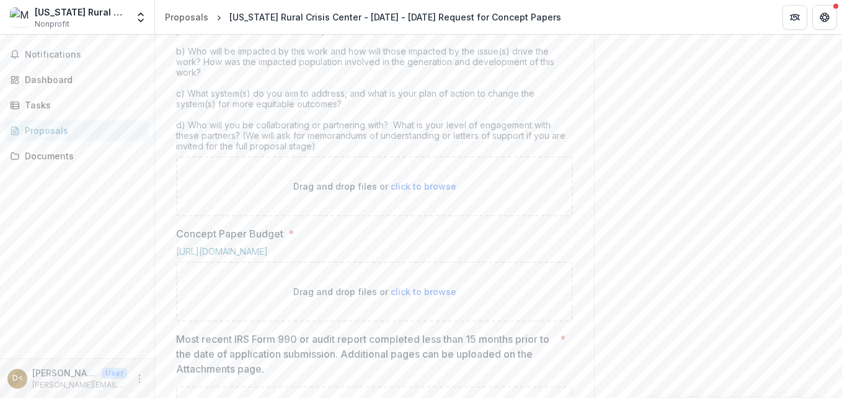
click at [410, 192] on span "click to browse" at bounding box center [423, 186] width 66 height 11
type input "**********"
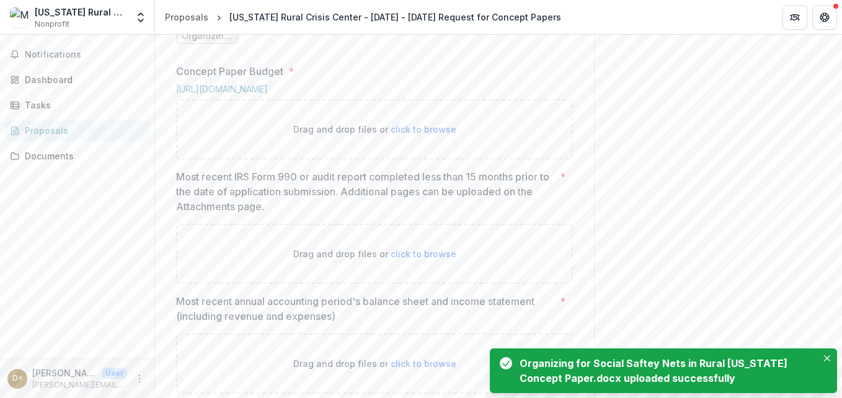
scroll to position [769, 0]
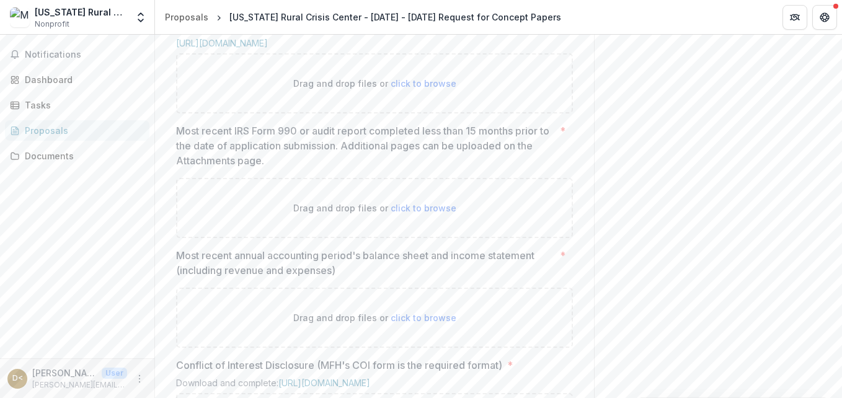
click at [405, 89] on span "click to browse" at bounding box center [423, 83] width 66 height 11
type input "**********"
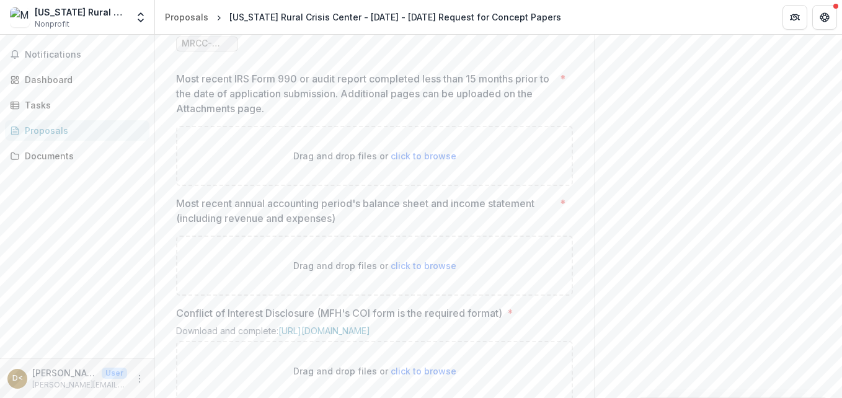
scroll to position [955, 0]
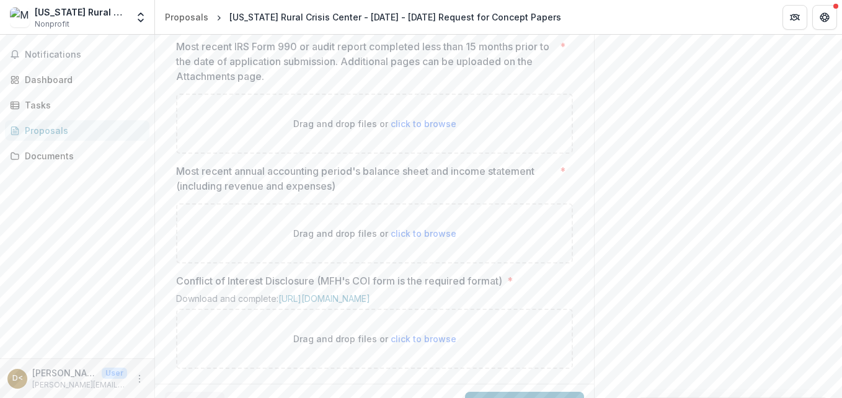
click at [425, 129] on span "click to browse" at bounding box center [423, 123] width 66 height 11
type input "**********"
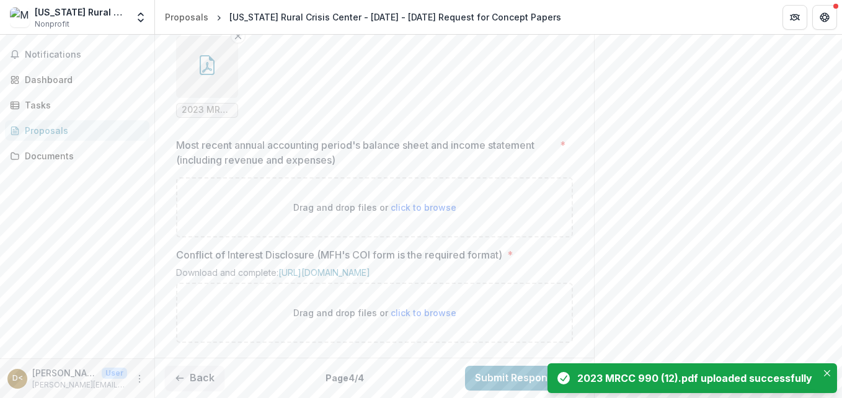
scroll to position [1141, 0]
click at [432, 213] on span "click to browse" at bounding box center [423, 207] width 66 height 11
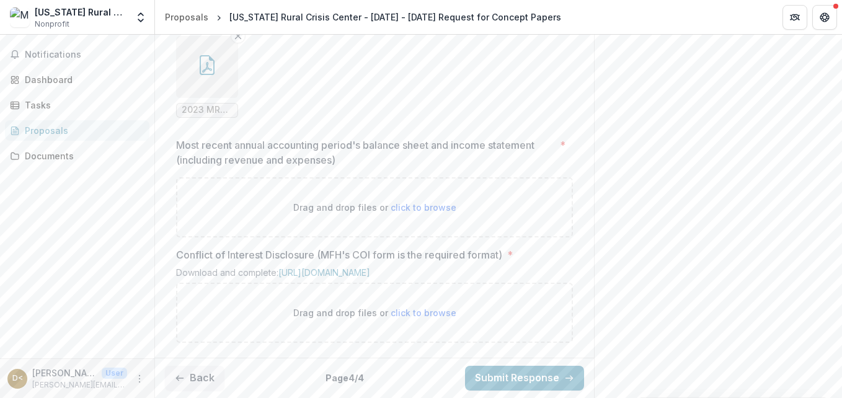
type input "**********"
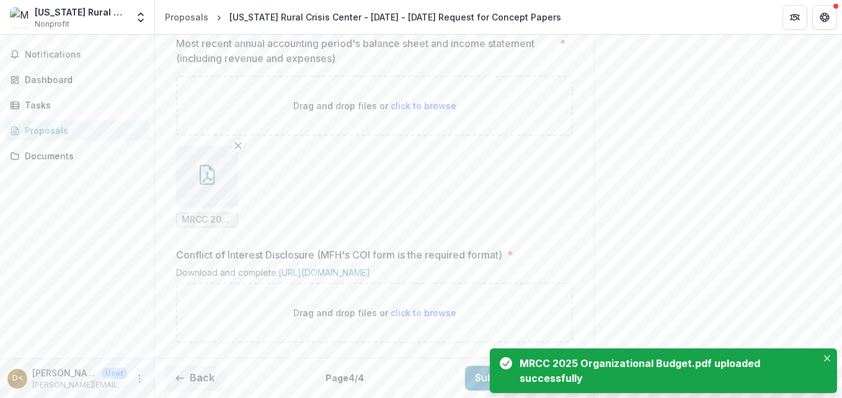
scroll to position [1300, 0]
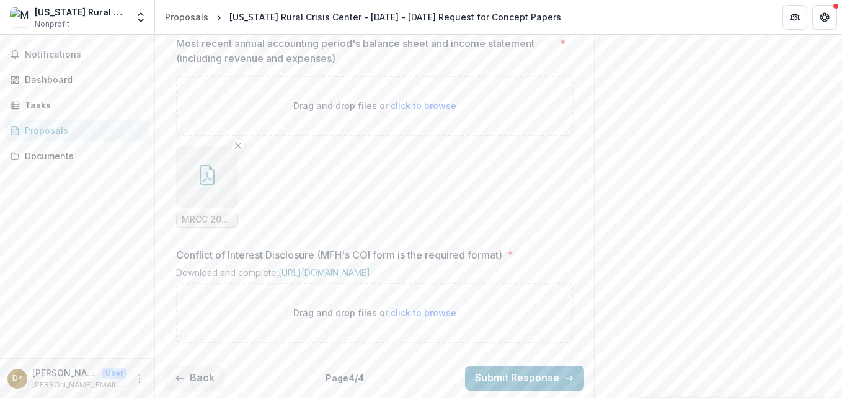
click at [402, 311] on span "click to browse" at bounding box center [423, 312] width 66 height 11
type input "**********"
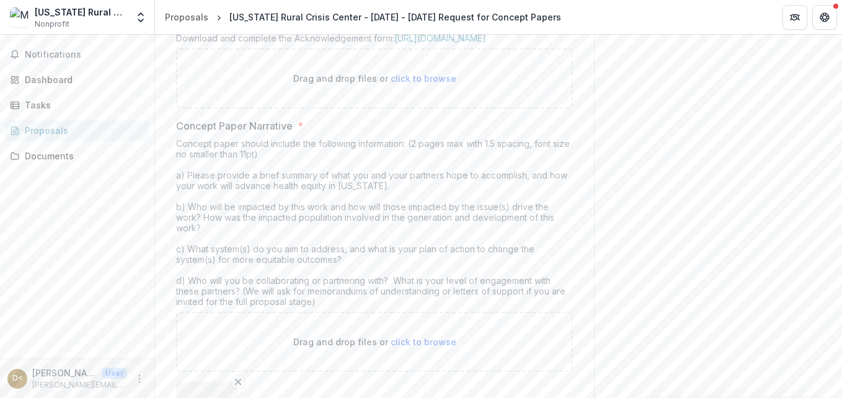
scroll to position [286, 0]
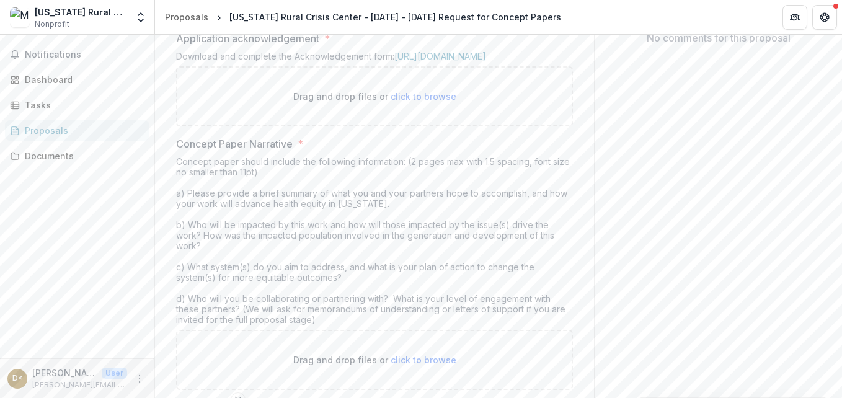
click at [431, 102] on span "click to browse" at bounding box center [423, 96] width 66 height 11
type input "**********"
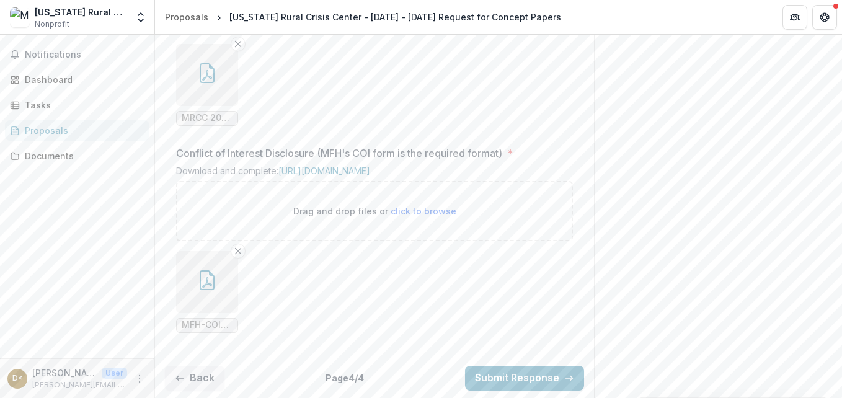
scroll to position [1503, 0]
click at [187, 385] on button "Back" at bounding box center [195, 378] width 60 height 25
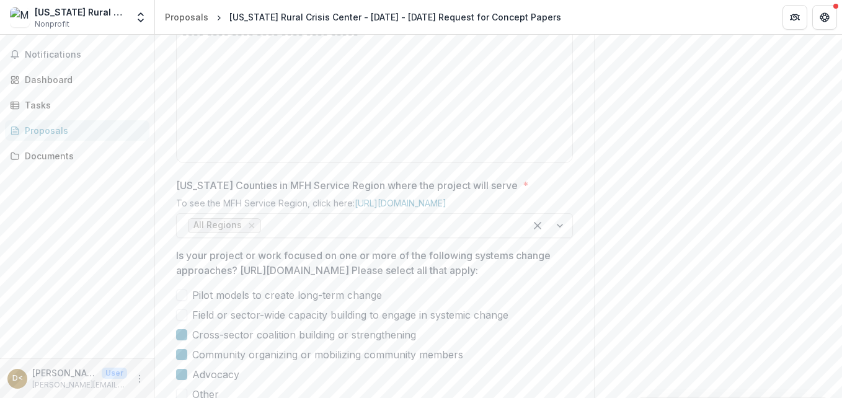
scroll to position [646, 0]
click at [354, 143] on div "**********" at bounding box center [375, 63] width 386 height 186
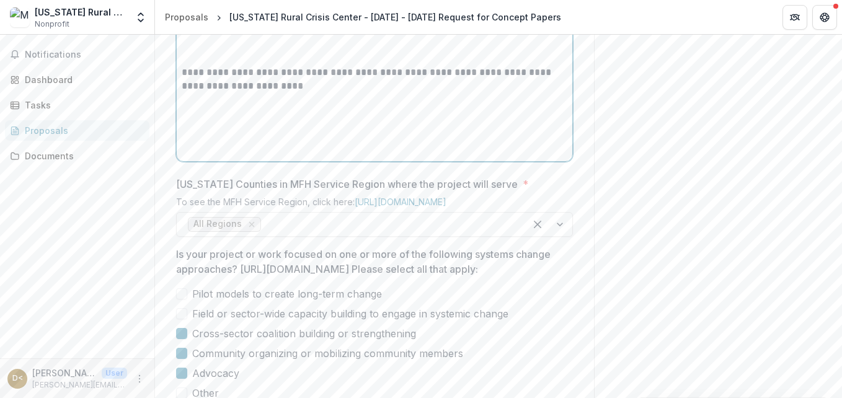
click at [307, 93] on p "**********" at bounding box center [375, 79] width 386 height 27
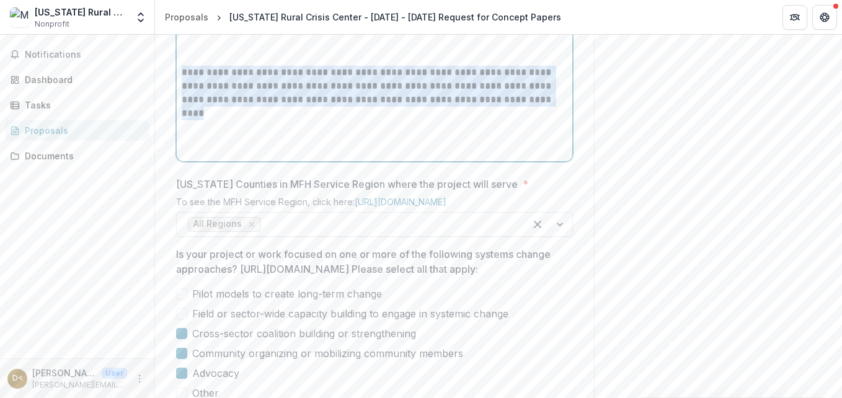
drag, startPoint x: 535, startPoint y: 197, endPoint x: 164, endPoint y: 167, distance: 371.9
click at [166, 167] on div "**********" at bounding box center [374, 186] width 417 height 1108
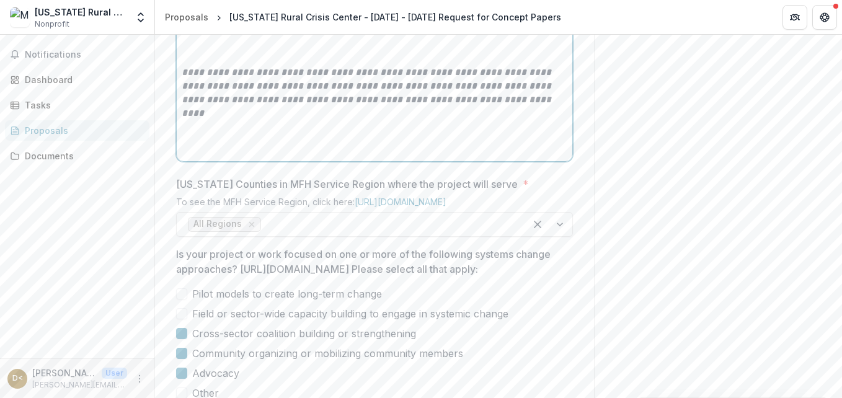
click at [426, 118] on em "**********" at bounding box center [368, 93] width 372 height 50
drag, startPoint x: 396, startPoint y: 167, endPoint x: 355, endPoint y: 167, distance: 40.9
click at [355, 118] on em "**********" at bounding box center [368, 93] width 372 height 50
click at [245, 118] on em "**********" at bounding box center [368, 93] width 372 height 50
click at [524, 107] on p "**********" at bounding box center [375, 86] width 386 height 41
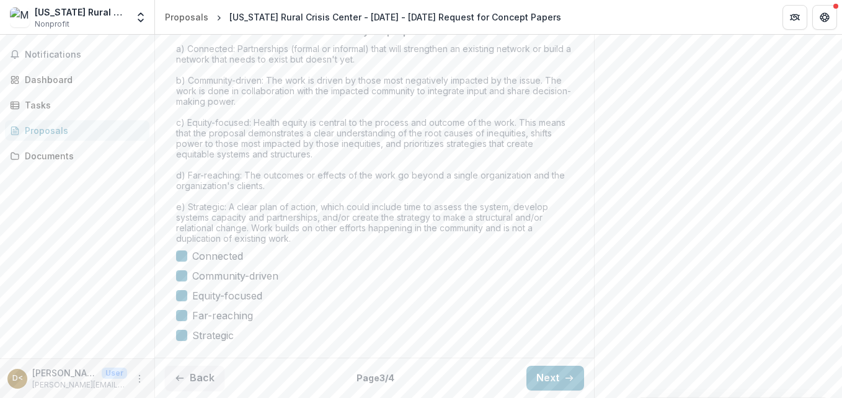
scroll to position [1142, 0]
click at [542, 381] on button "Next" at bounding box center [555, 378] width 58 height 25
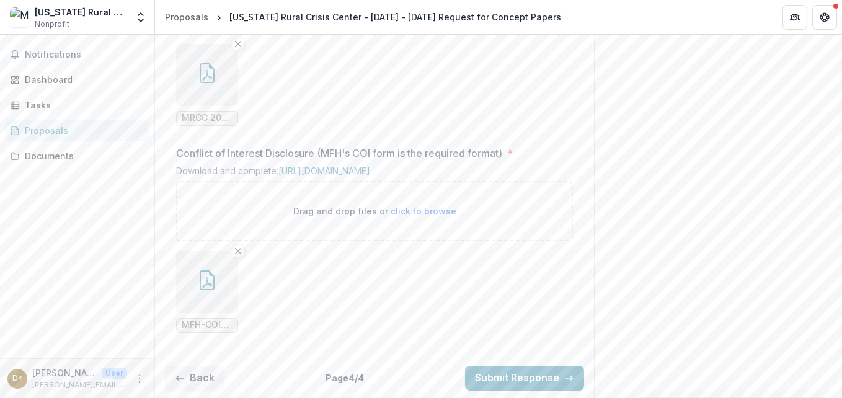
scroll to position [1503, 0]
click at [518, 380] on button "Submit Response" at bounding box center [524, 378] width 119 height 25
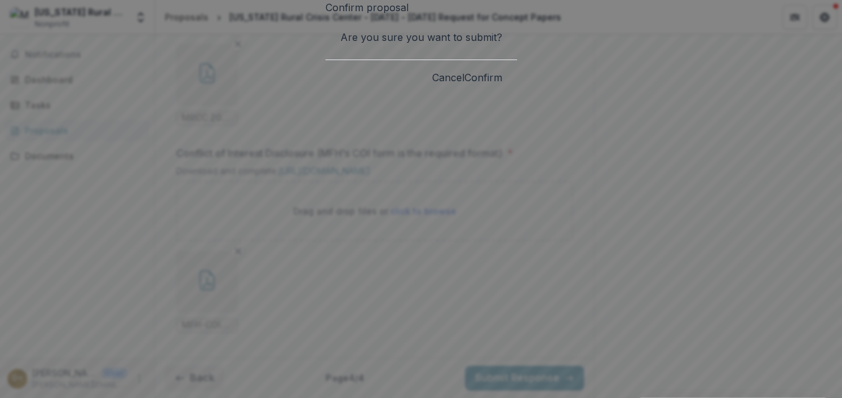
click at [502, 85] on button "Confirm" at bounding box center [483, 77] width 38 height 15
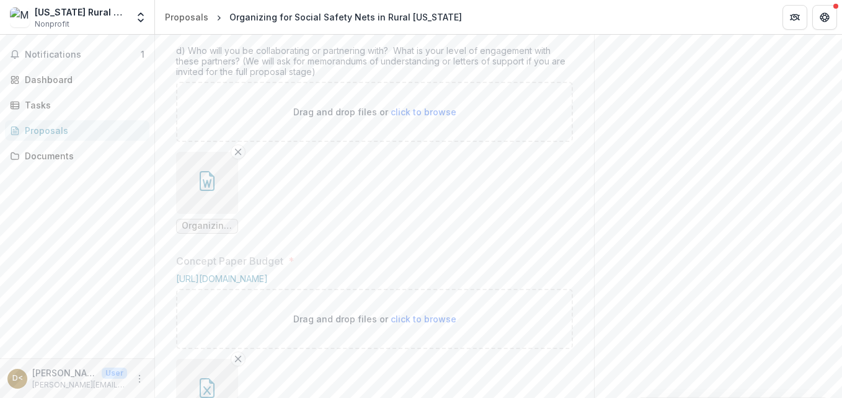
scroll to position [350, 0]
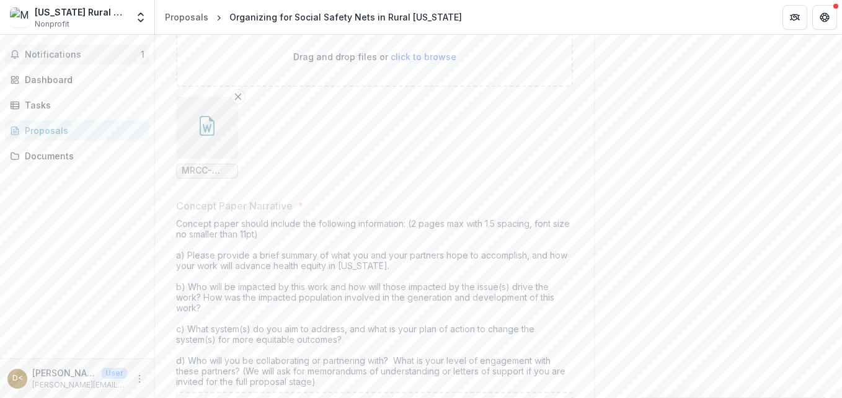
click at [69, 53] on span "Notifications" at bounding box center [83, 55] width 116 height 11
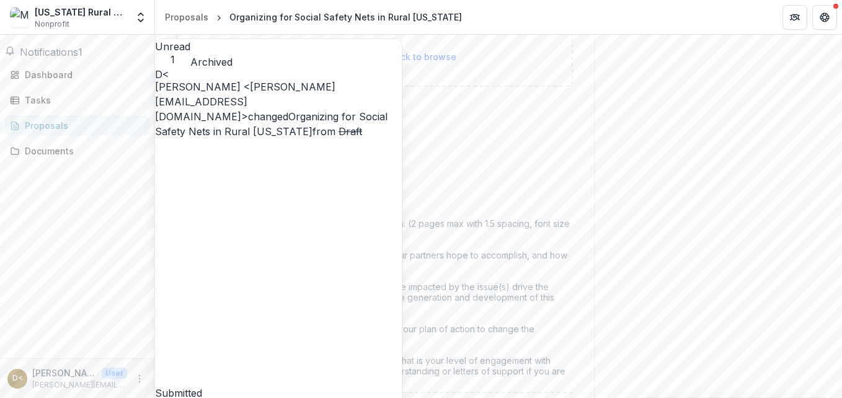
click at [359, 136] on link "Organizing for Social Safety Nets in Rural [US_STATE]" at bounding box center [271, 123] width 232 height 27
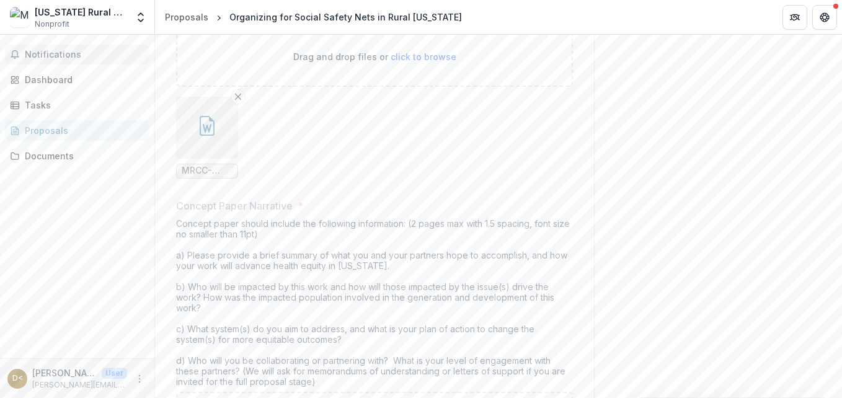
drag, startPoint x: 64, startPoint y: 52, endPoint x: 91, endPoint y: 51, distance: 26.7
click at [65, 51] on span "Notifications" at bounding box center [85, 55] width 120 height 11
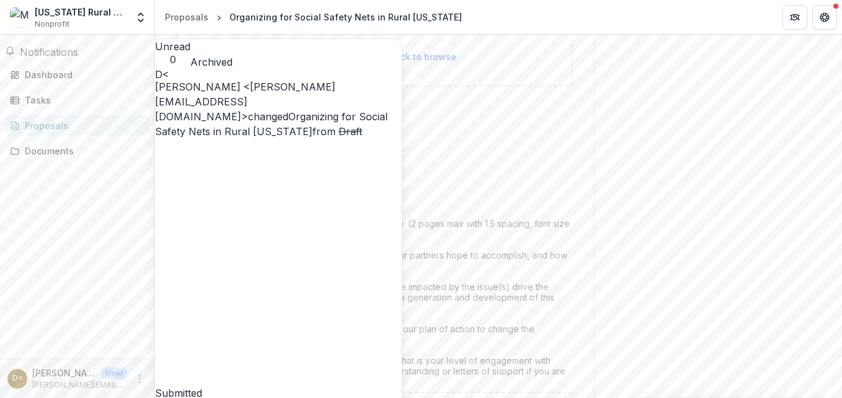
click at [215, 110] on link "Organizing for Social Safety Nets in Rural [US_STATE]" at bounding box center [271, 123] width 232 height 27
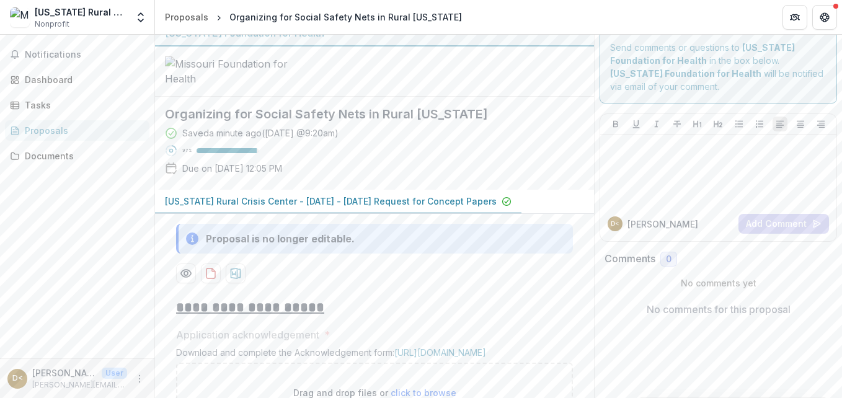
scroll to position [0, 0]
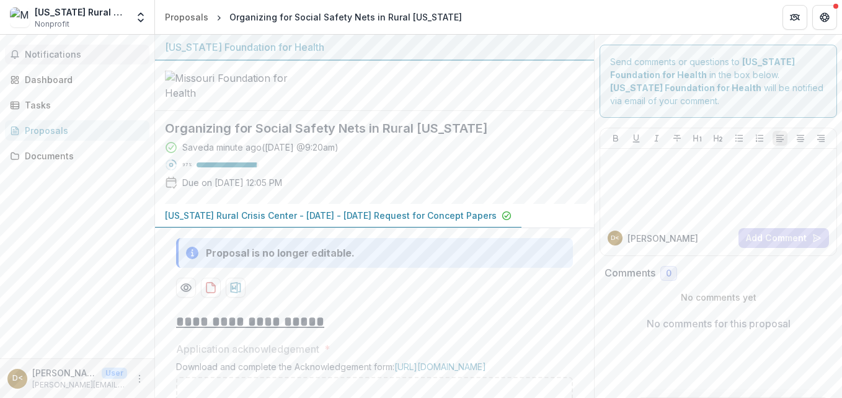
drag, startPoint x: 52, startPoint y: 56, endPoint x: 57, endPoint y: 60, distance: 6.6
click at [53, 56] on span "Notifications" at bounding box center [85, 55] width 120 height 11
click at [65, 203] on div "Notifications Unread 0 Archived D< [PERSON_NAME] <[PERSON_NAME][EMAIL_ADDRESS][…" at bounding box center [77, 197] width 154 height 324
click at [51, 135] on div "Proposals" at bounding box center [82, 130] width 115 height 13
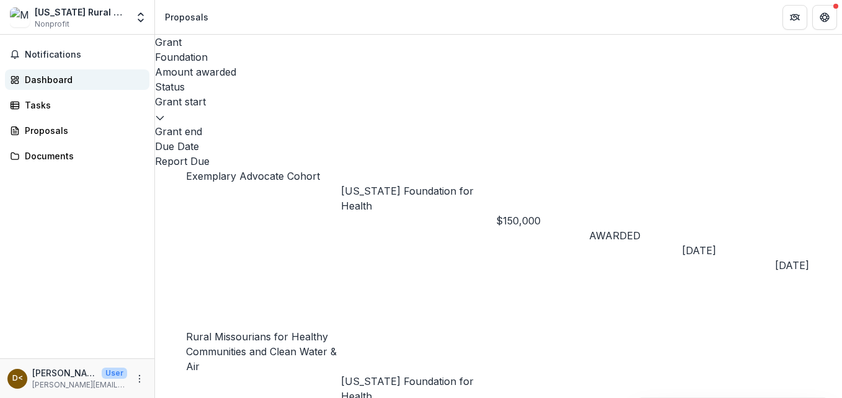
click at [21, 76] on link "Dashboard" at bounding box center [77, 79] width 144 height 20
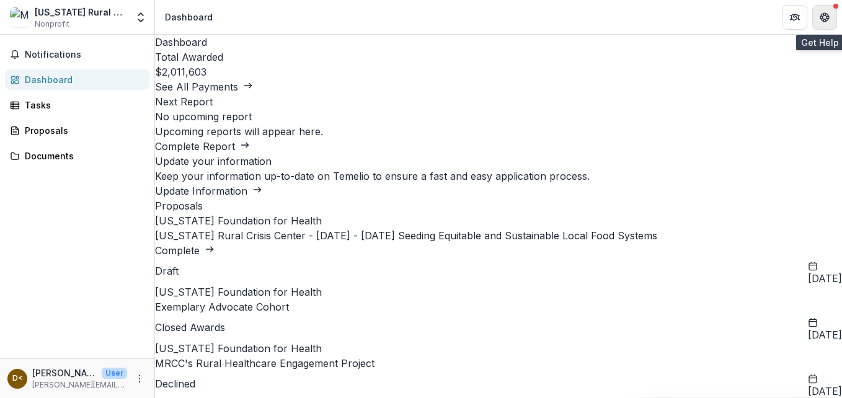
click at [830, 15] on button "Get Help" at bounding box center [824, 17] width 25 height 25
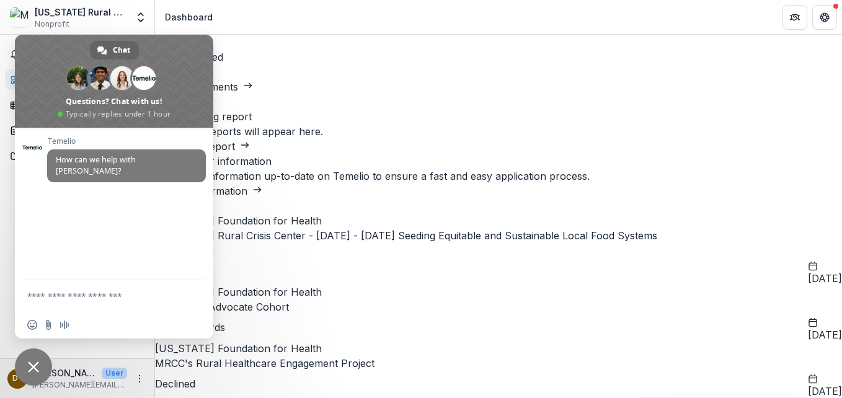
click at [387, 32] on header "Dashboard" at bounding box center [498, 17] width 687 height 34
click at [821, 24] on button "Get Help" at bounding box center [824, 17] width 25 height 25
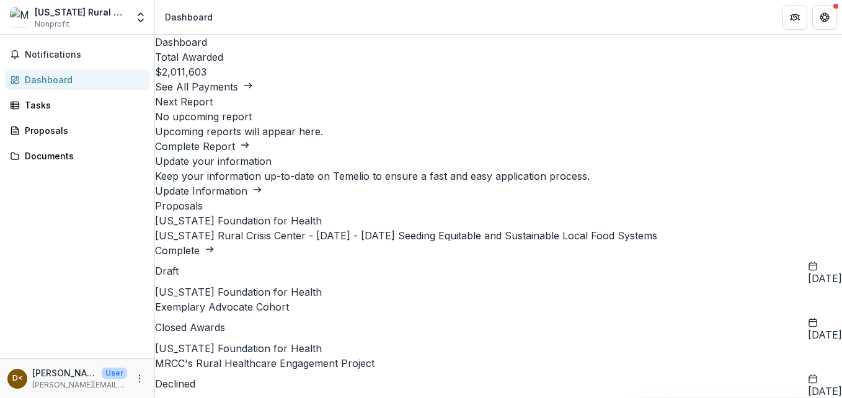
click at [55, 14] on div "[US_STATE] Rural Crisis Center" at bounding box center [81, 12] width 92 height 13
click at [51, 24] on span "Nonprofit" at bounding box center [52, 24] width 35 height 11
click at [139, 15] on polyline "Open entity switcher" at bounding box center [140, 14] width 5 height 2
click at [138, 166] on div "Notifications Dashboard Tasks Proposals Documents" at bounding box center [77, 197] width 154 height 324
click at [88, 108] on div "Tasks" at bounding box center [82, 105] width 115 height 13
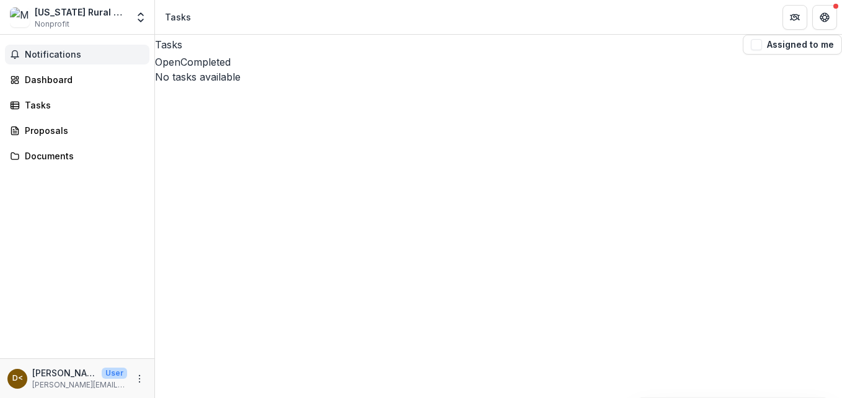
click at [76, 57] on span "Notifications" at bounding box center [85, 55] width 120 height 11
click at [52, 77] on div "Dashboard" at bounding box center [82, 79] width 115 height 13
